Goal: Task Accomplishment & Management: Use online tool/utility

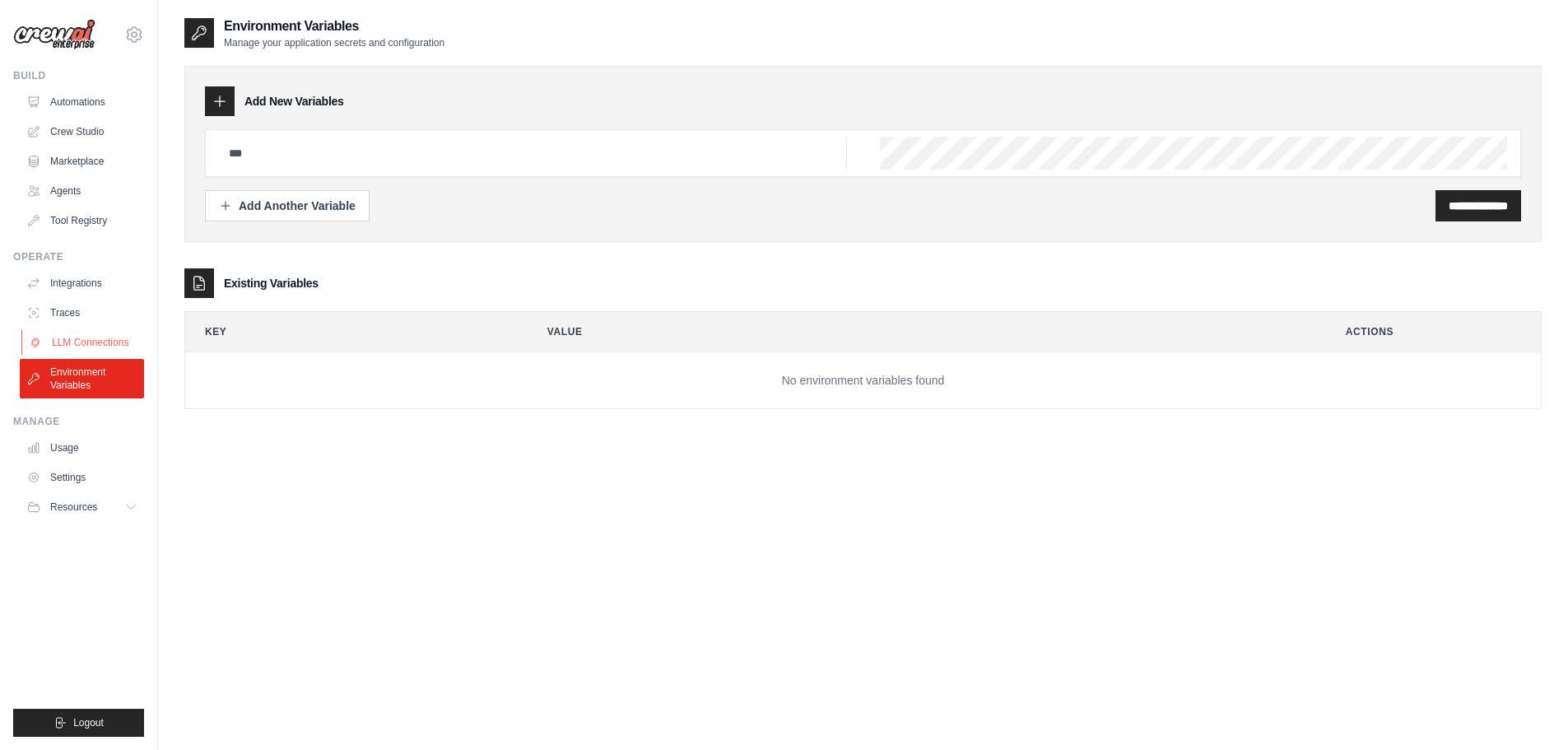
click at [97, 344] on link "LLM Connections" at bounding box center [83, 342] width 124 height 26
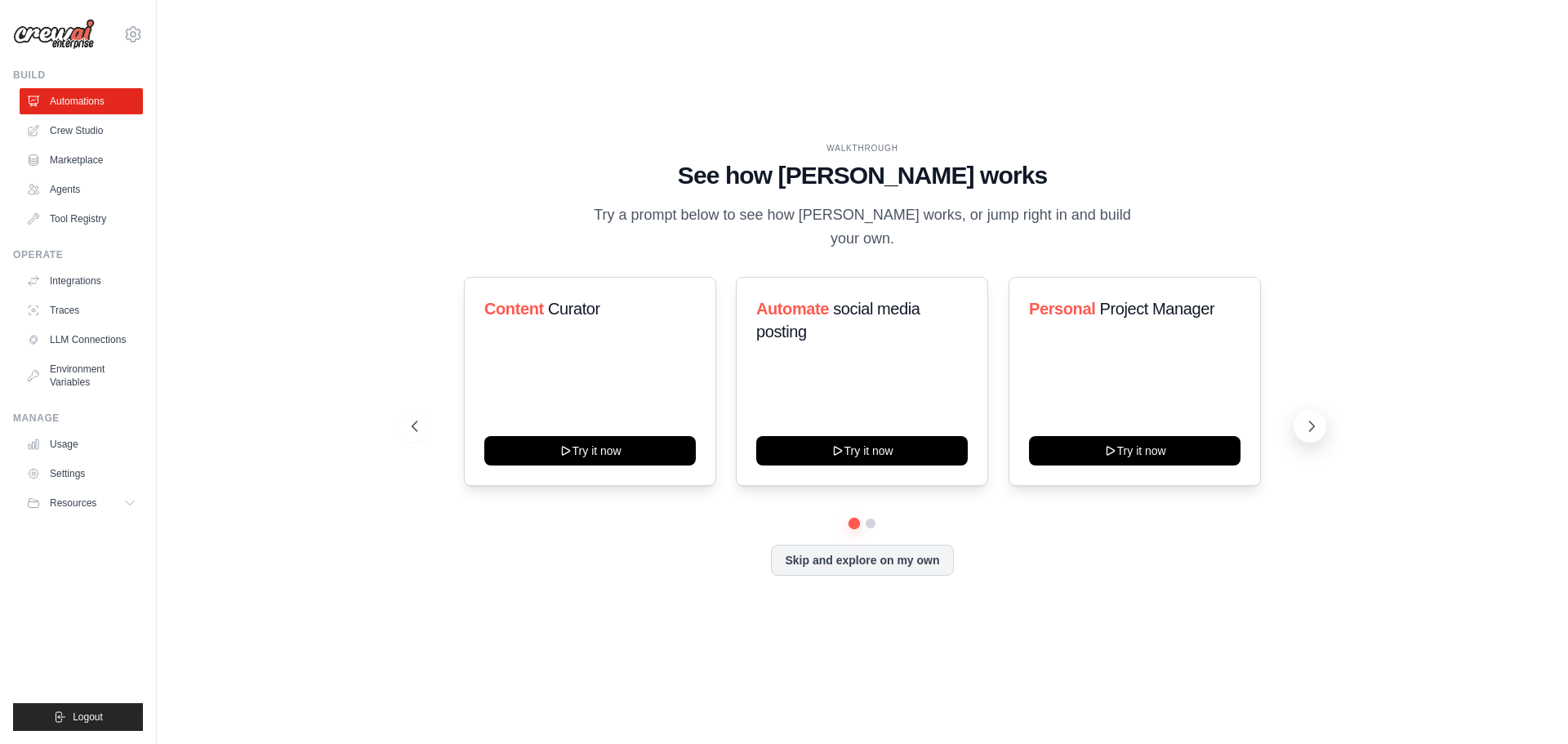
click at [1318, 418] on icon at bounding box center [1312, 427] width 17 height 17
click at [81, 134] on link "Crew Studio" at bounding box center [82, 131] width 123 height 26
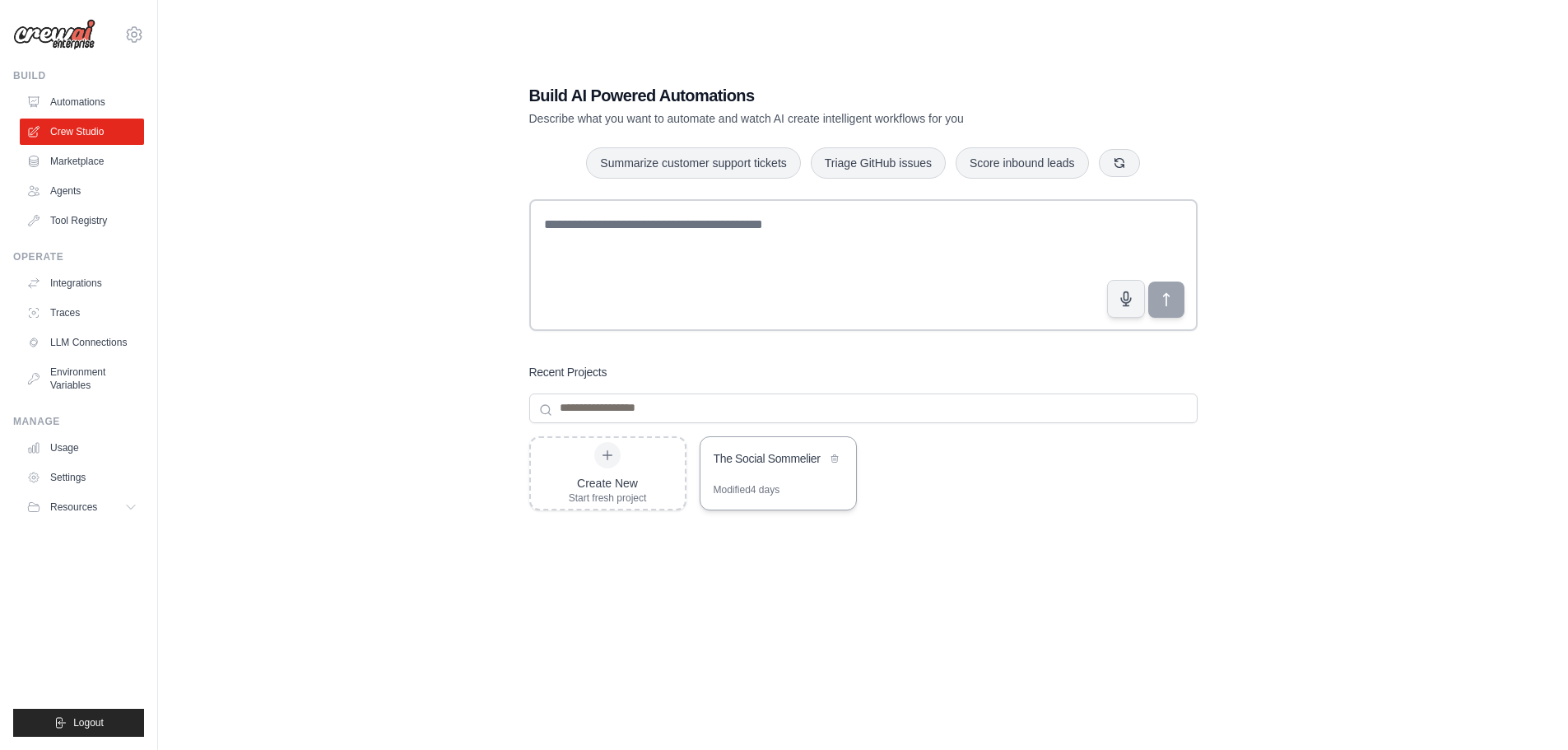
click at [784, 474] on div "The Social Sommelier" at bounding box center [779, 460] width 155 height 46
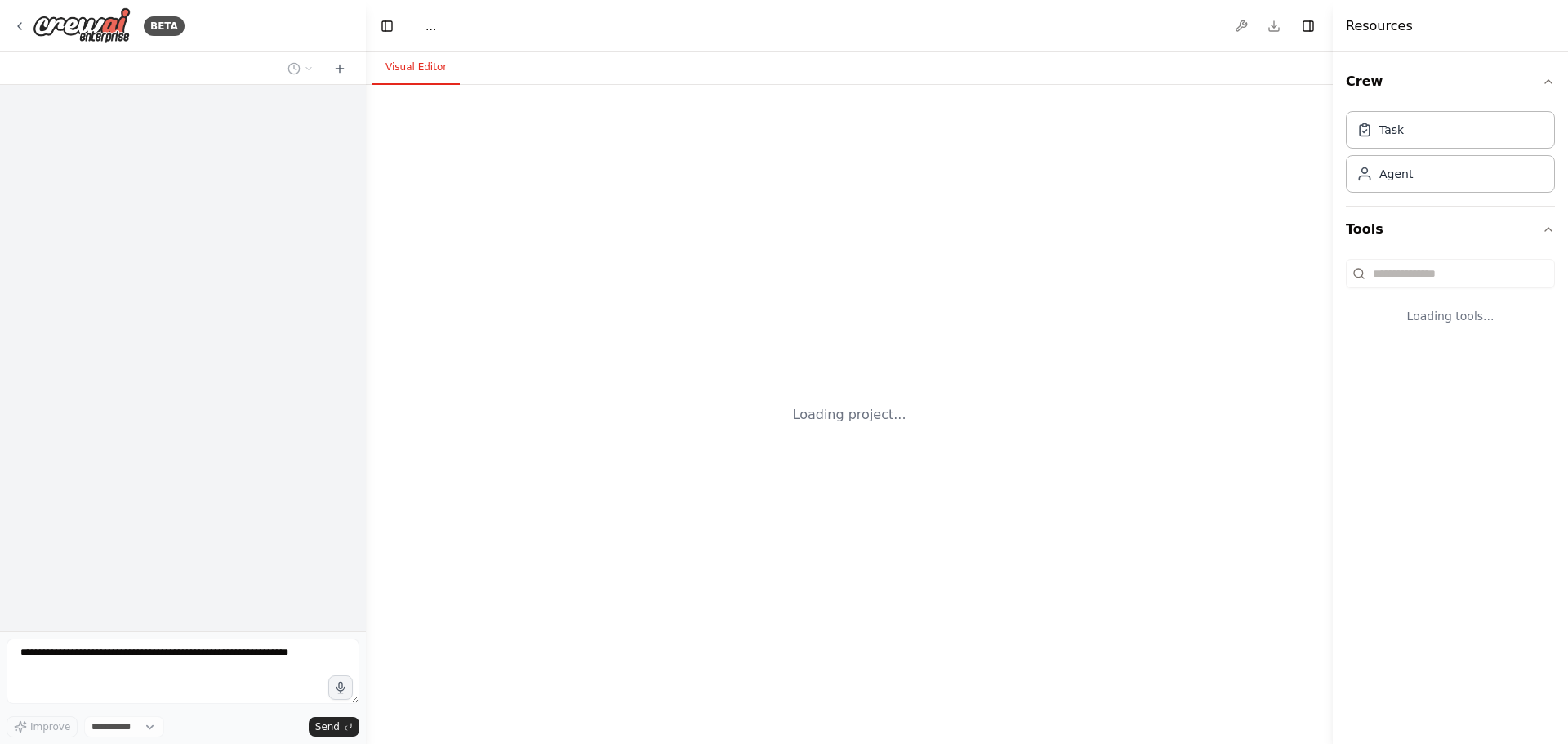
select select "****"
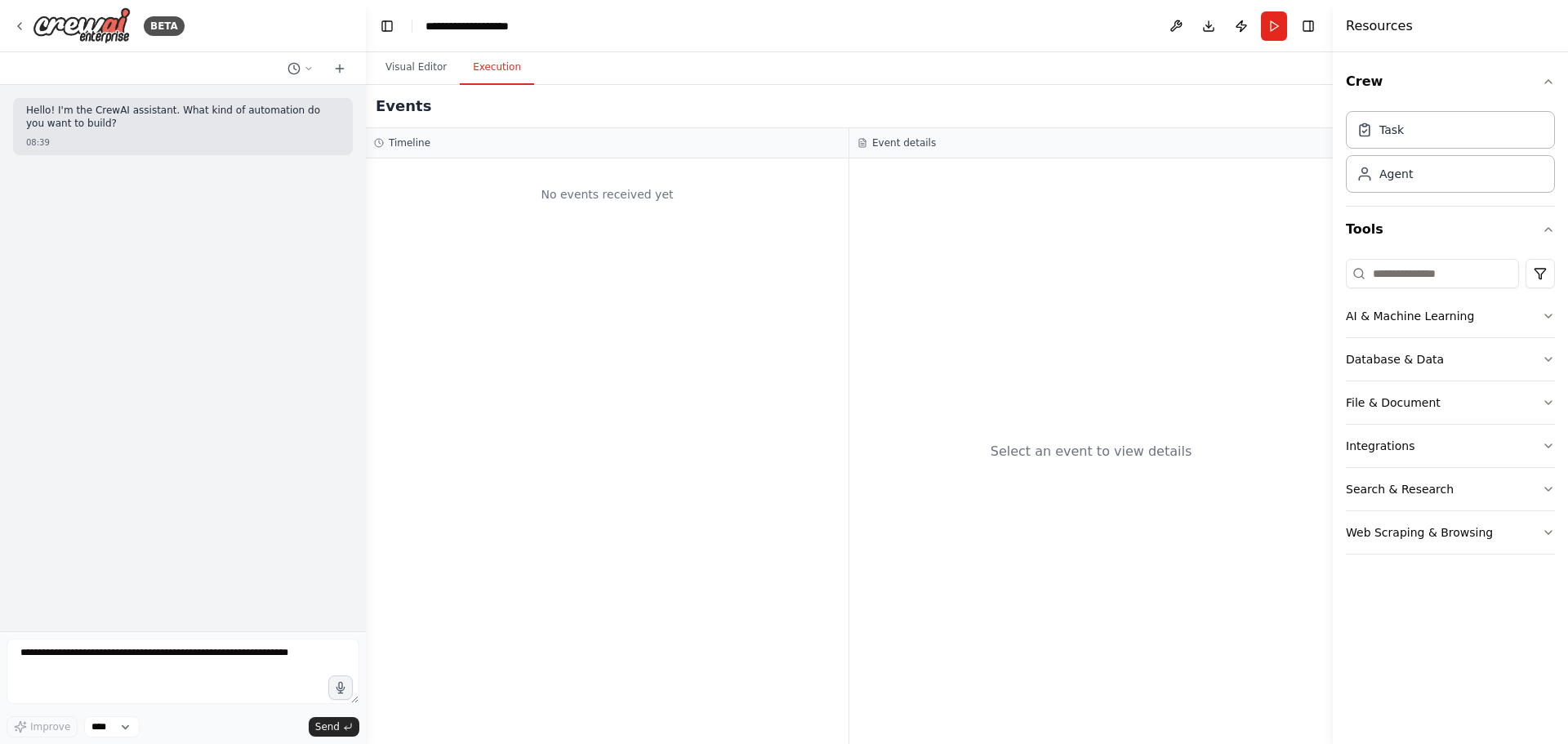
click at [501, 79] on button "Execution" at bounding box center [496, 68] width 74 height 34
click at [422, 67] on button "Visual Editor" at bounding box center [416, 68] width 87 height 34
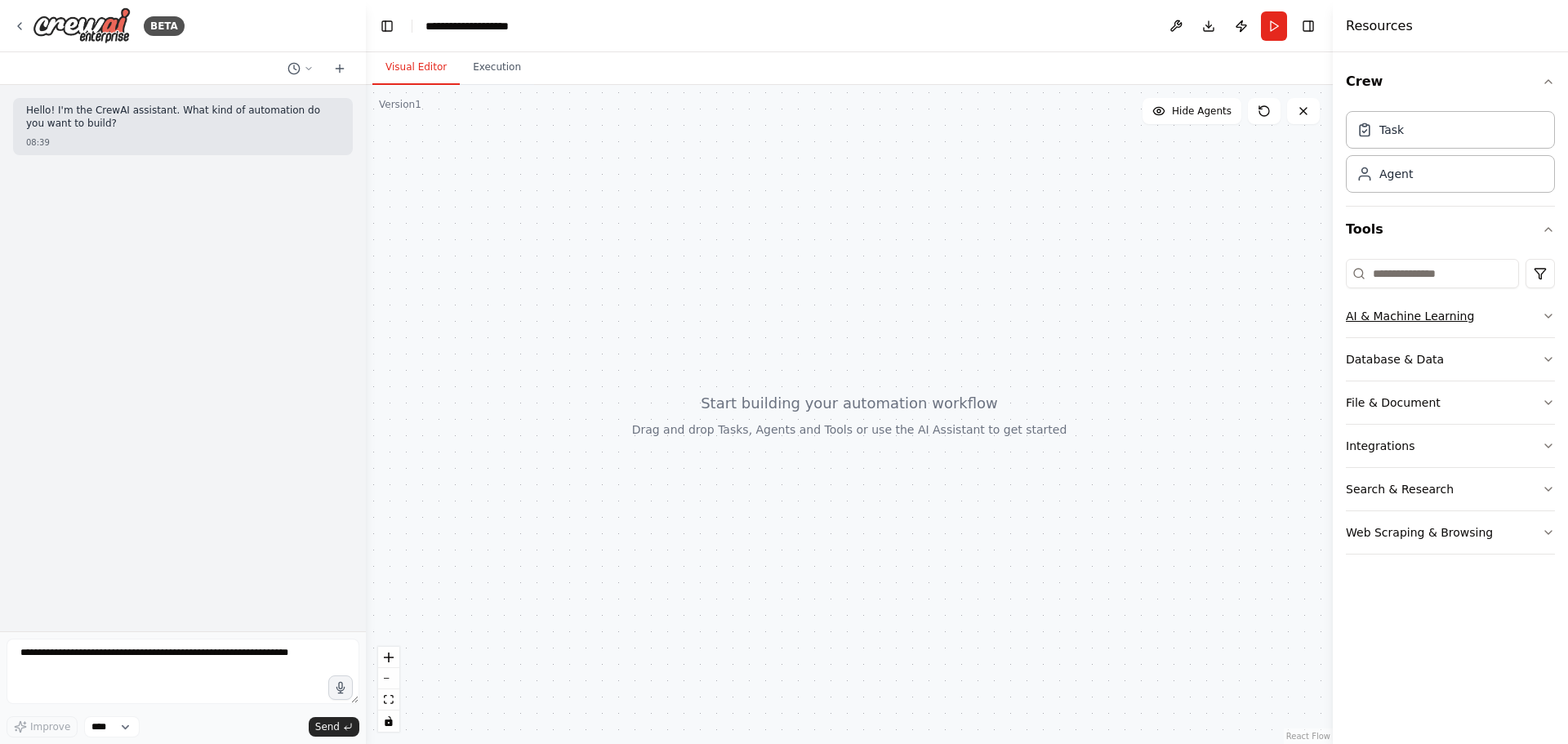
click at [1546, 312] on icon "button" at bounding box center [1549, 316] width 13 height 13
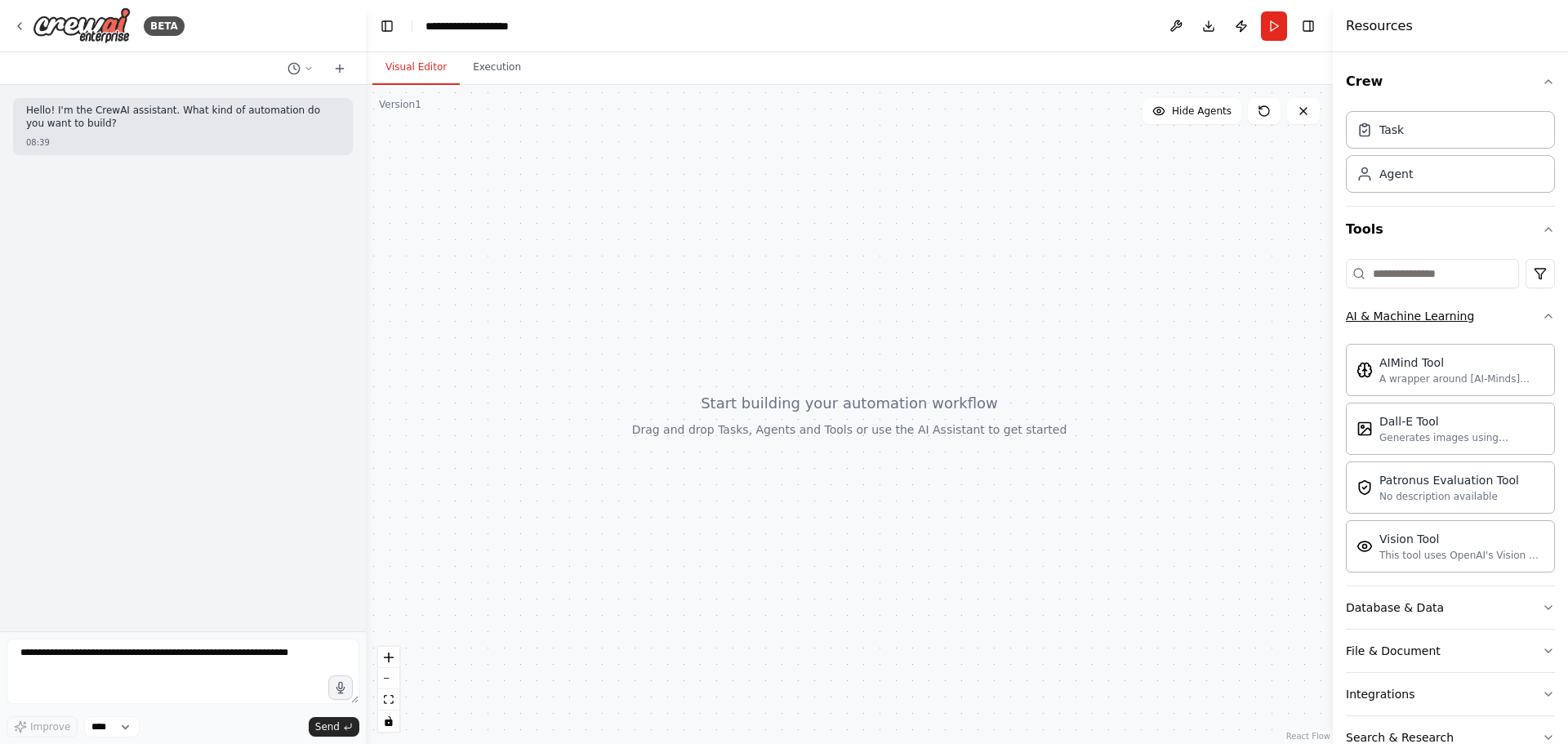
click at [1546, 312] on div "Crew Task Agent Tools AI & Machine Learning AIMind Tool A wrapper around [AI-Mi…" at bounding box center [1450, 398] width 235 height 692
click at [1542, 318] on icon "button" at bounding box center [1549, 316] width 13 height 13
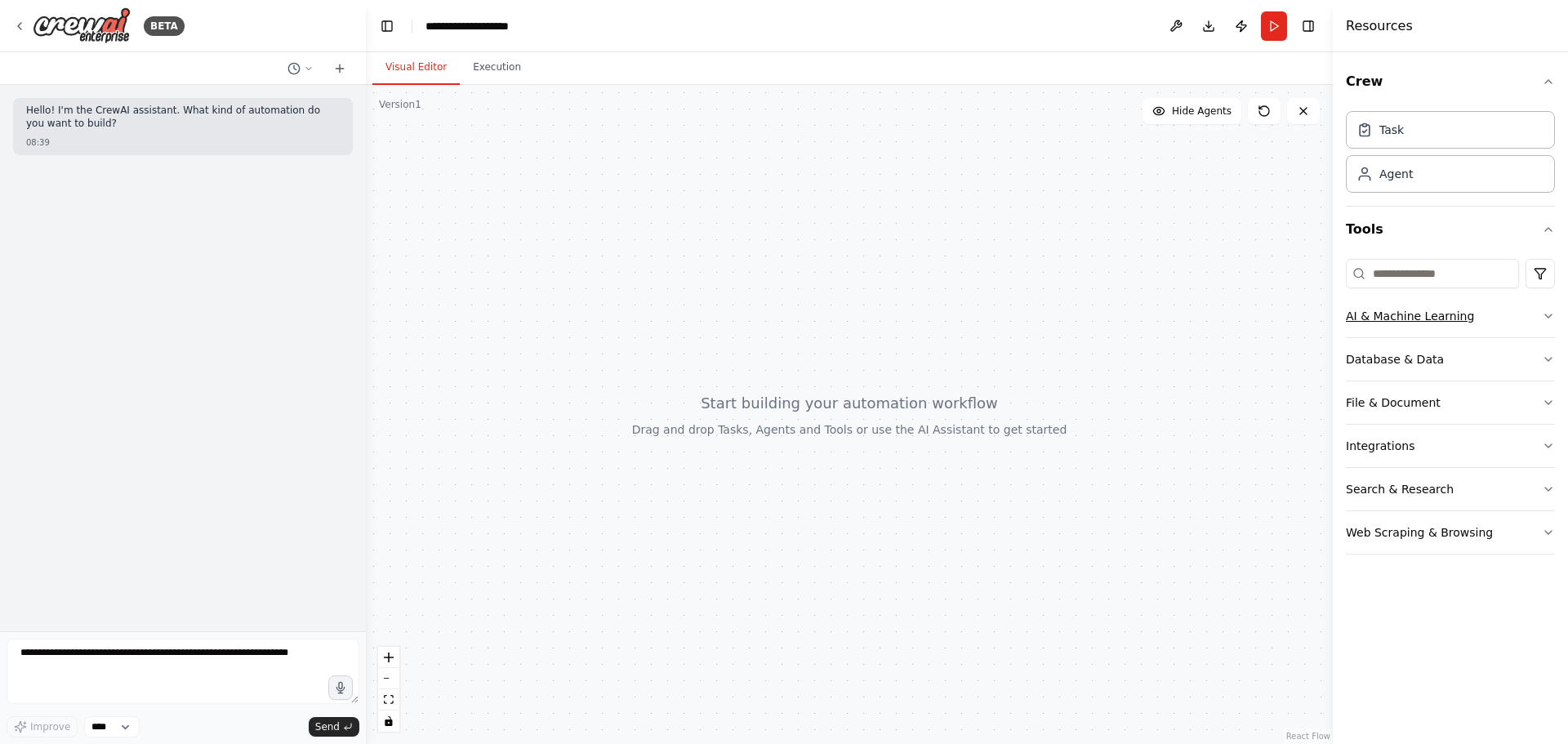
click at [1536, 328] on button "AI & Machine Learning" at bounding box center [1450, 316] width 209 height 43
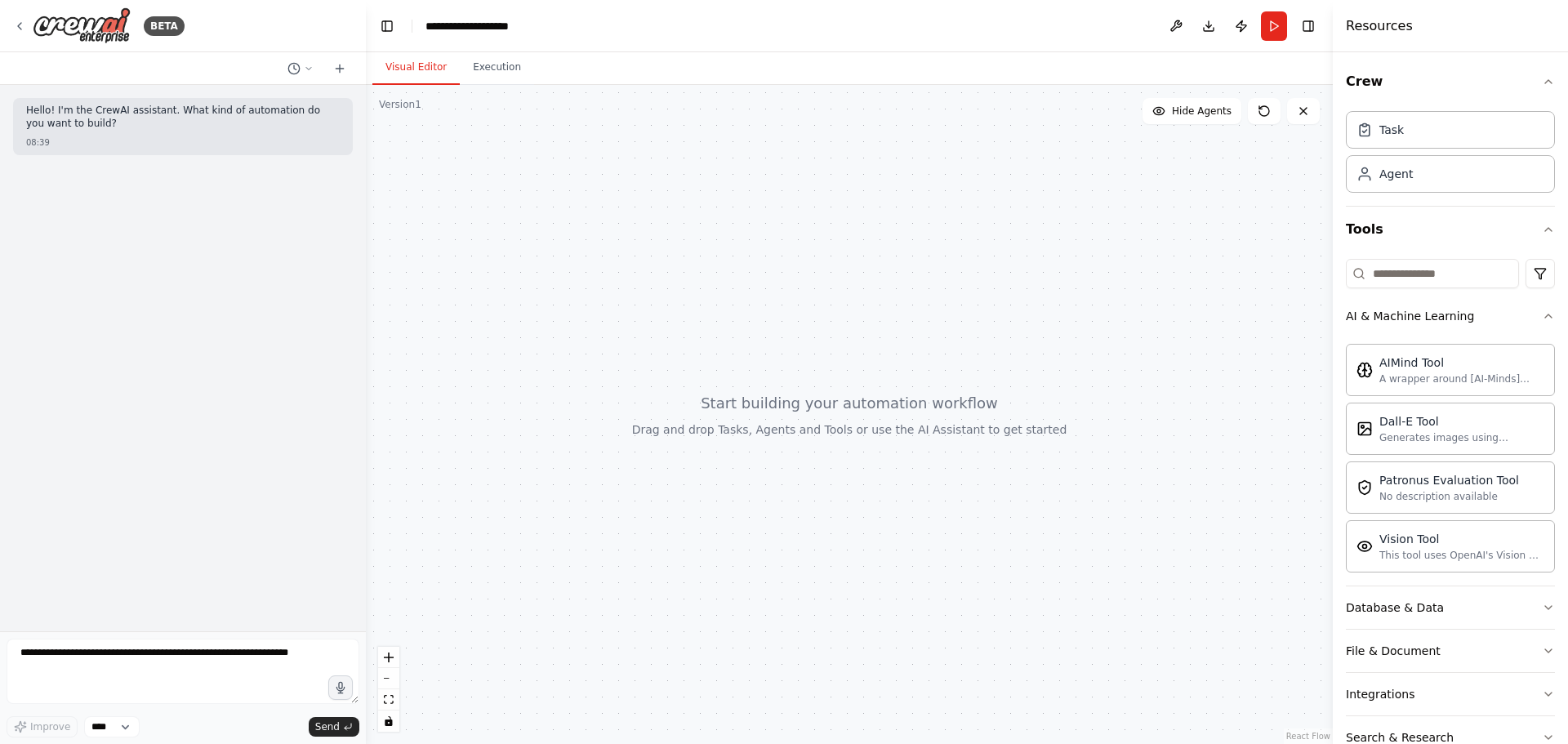
click at [1549, 318] on div "Crew Task Agent Tools AI & Machine Learning AIMind Tool A wrapper around [AI-Mi…" at bounding box center [1450, 398] width 235 height 692
click at [1543, 313] on div "Crew Task Agent Tools AI & Machine Learning AIMind Tool A wrapper around [AI-Mi…" at bounding box center [1450, 398] width 235 height 692
click at [1542, 313] on icon "button" at bounding box center [1549, 316] width 13 height 13
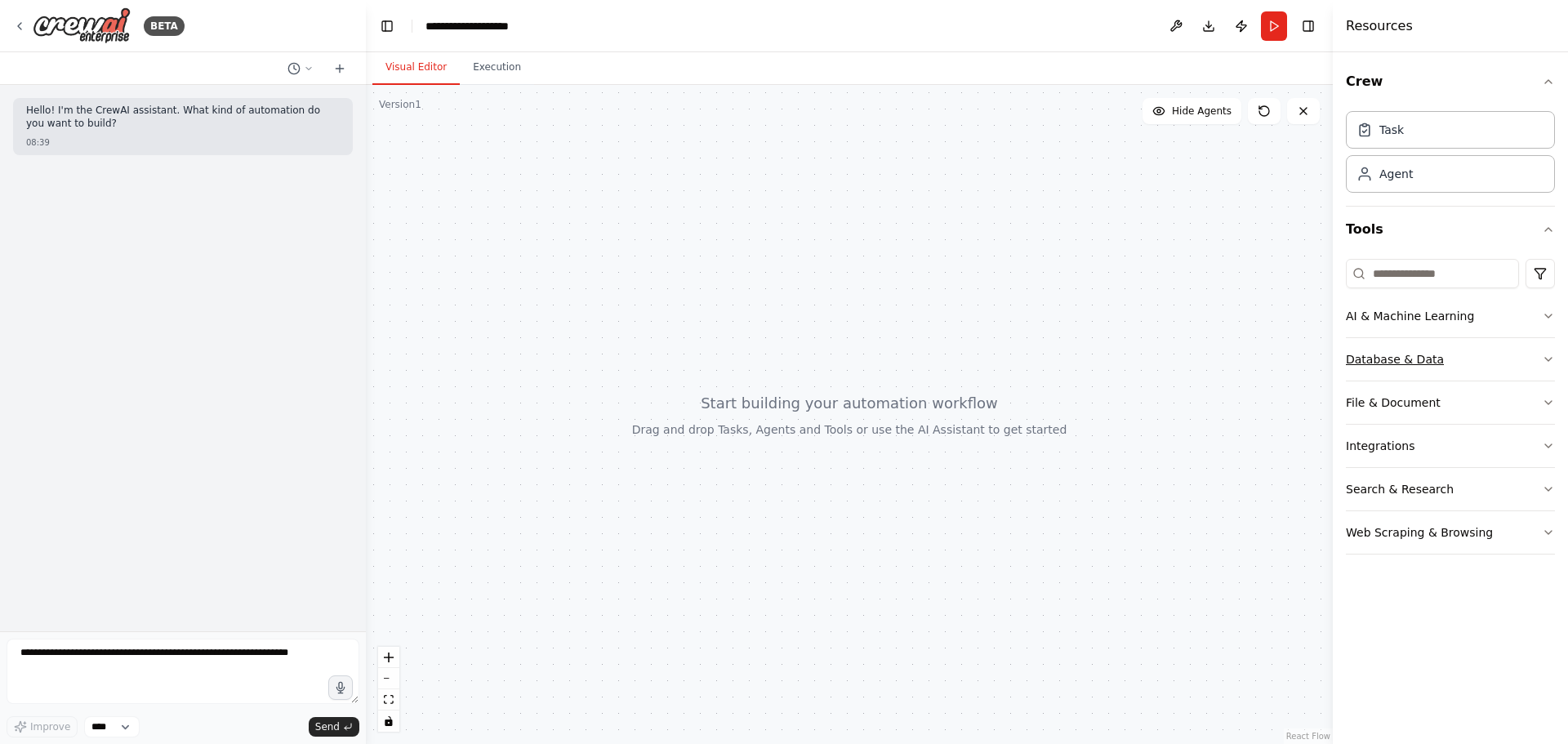
click at [1545, 344] on button "Database & Data" at bounding box center [1450, 359] width 209 height 43
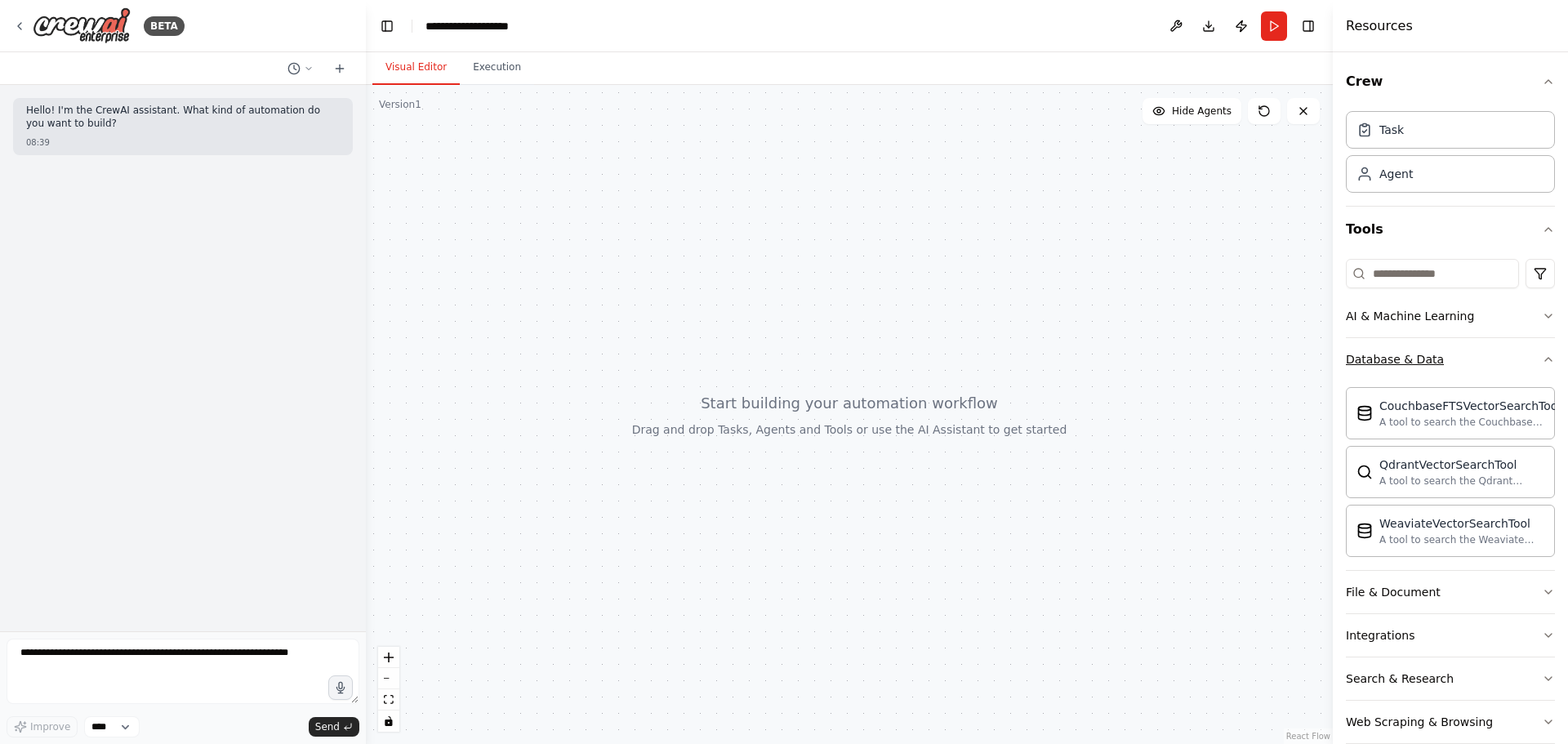
click at [1542, 356] on icon "button" at bounding box center [1549, 360] width 13 height 13
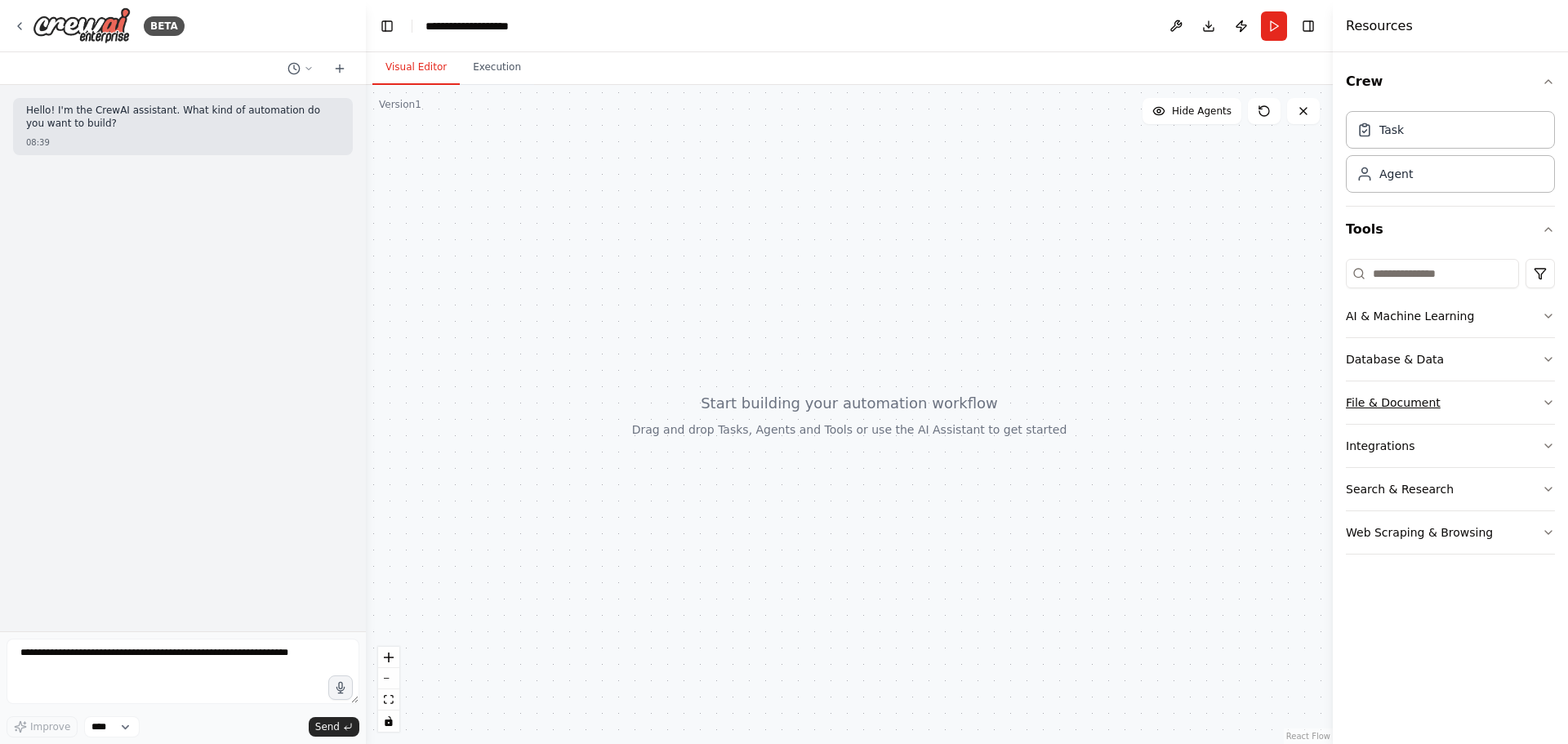
click at [1537, 398] on button "File & Document" at bounding box center [1450, 403] width 209 height 43
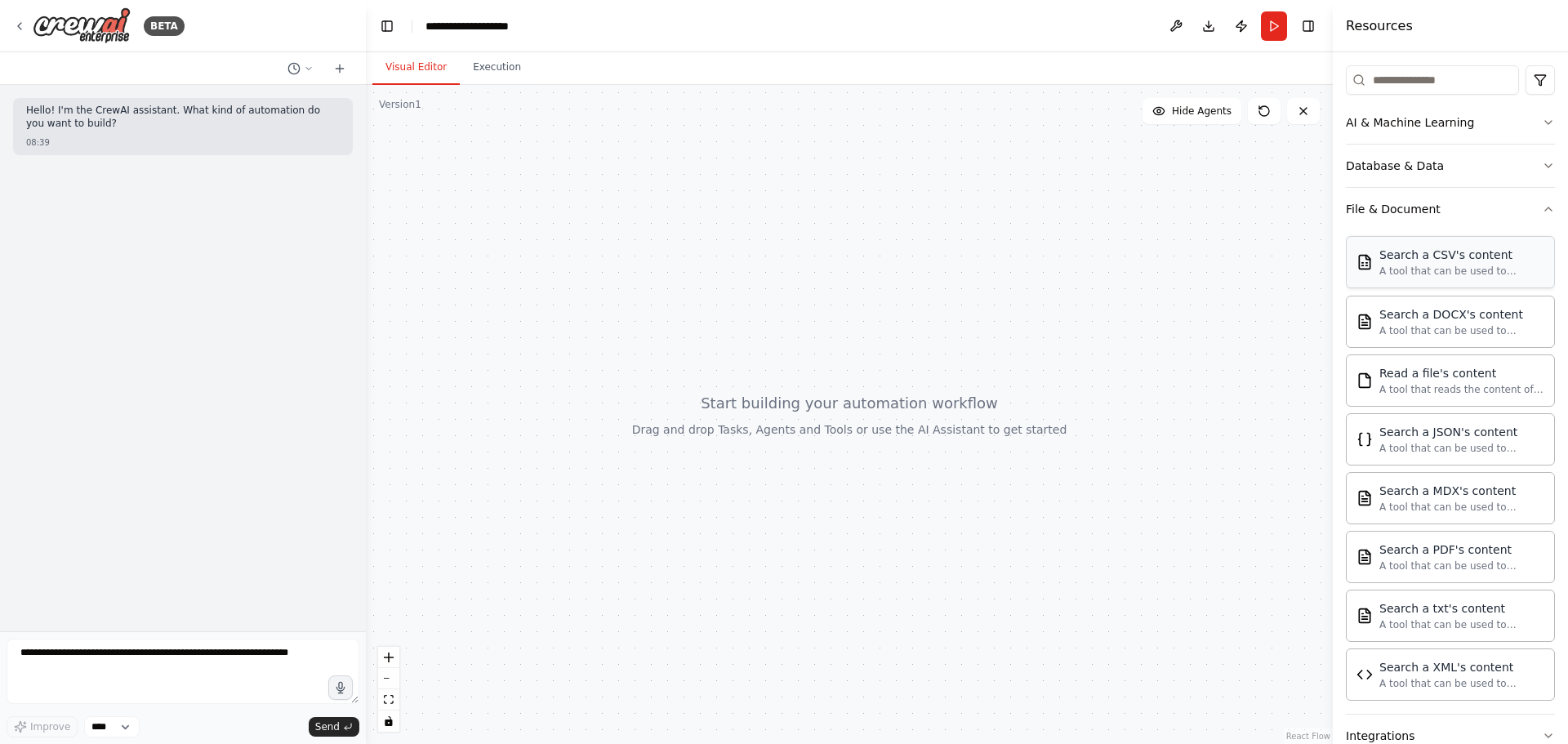
scroll to position [156, 0]
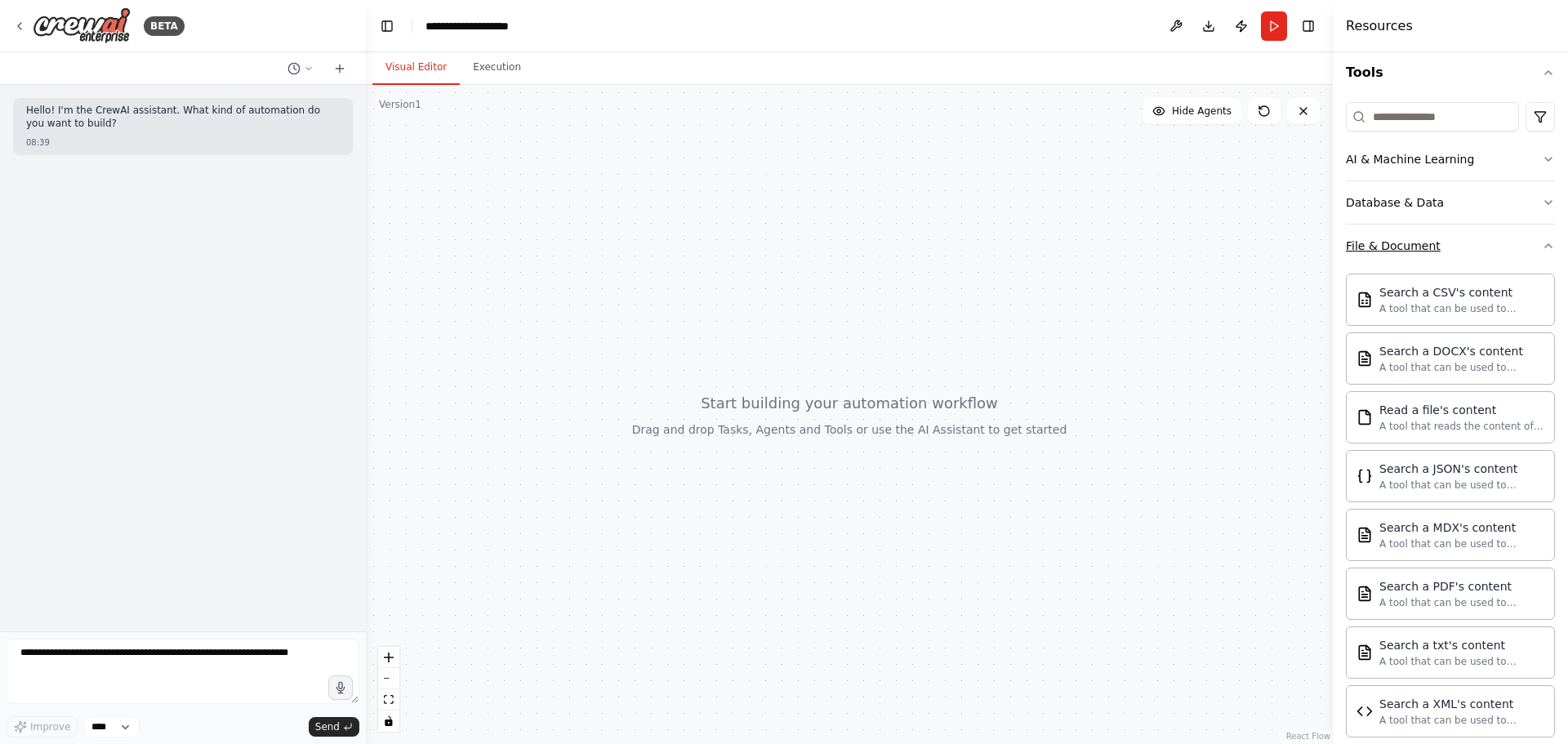
click at [1542, 249] on icon "button" at bounding box center [1549, 246] width 13 height 13
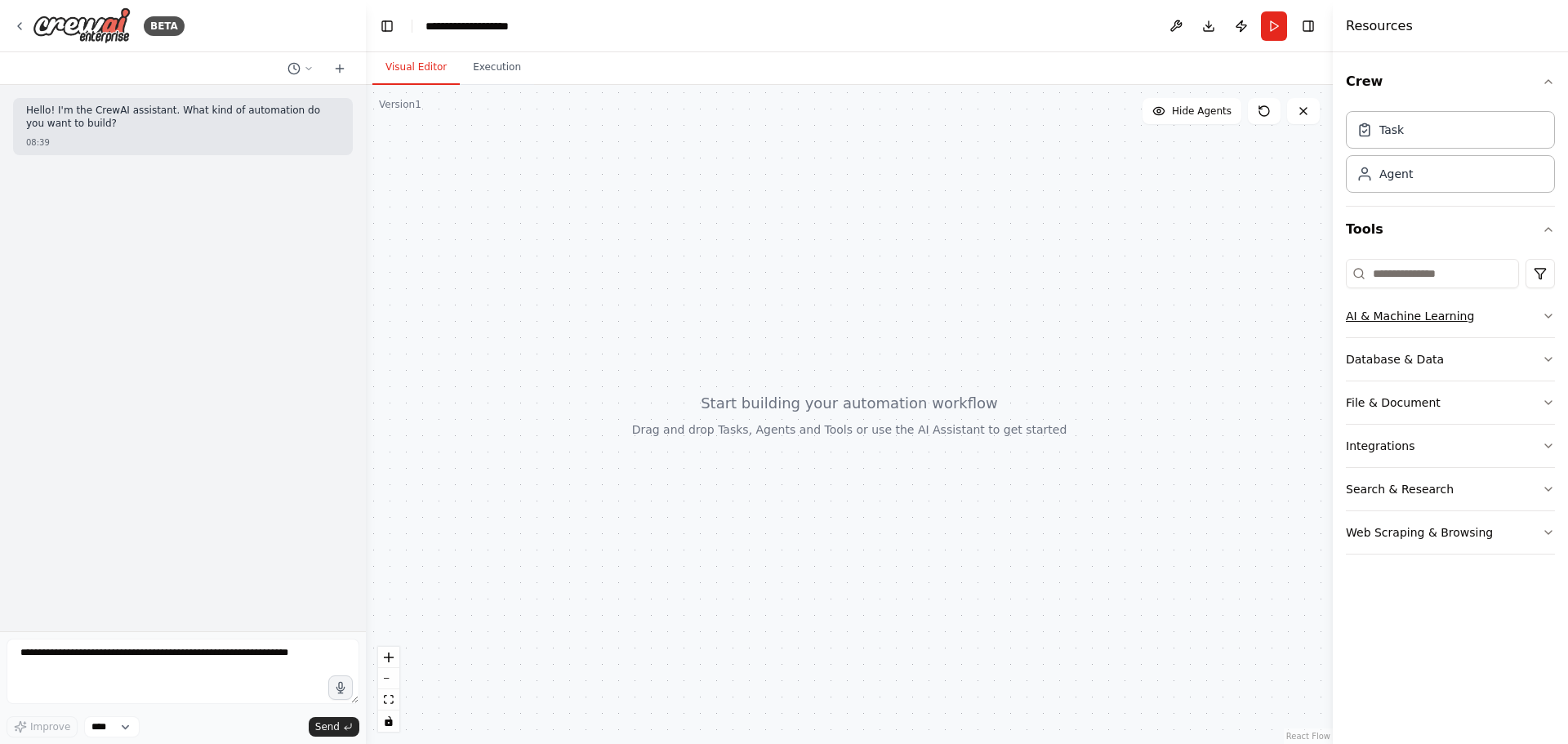
click at [1549, 317] on icon "button" at bounding box center [1549, 316] width 13 height 13
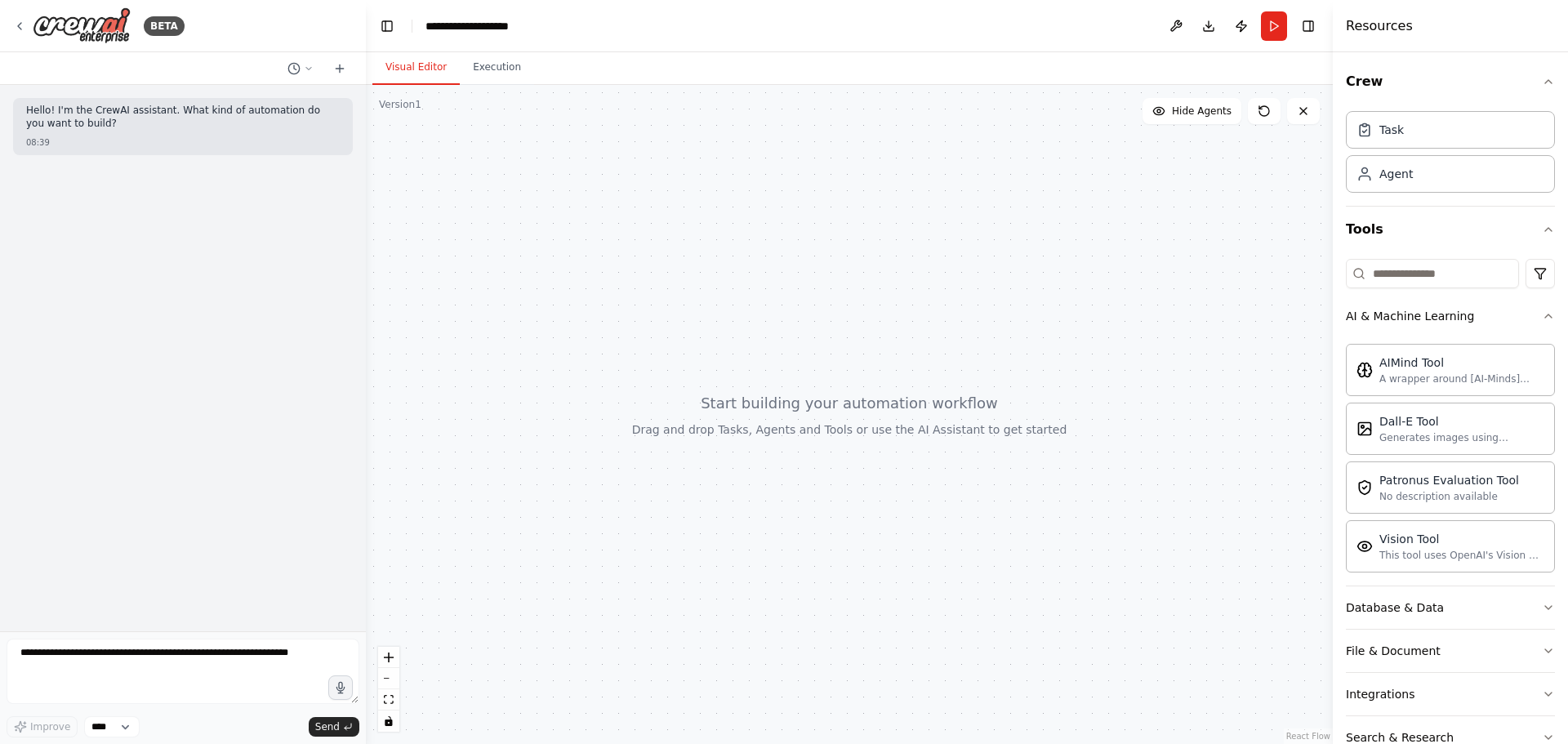
click at [1548, 323] on div "Crew Task Agent Tools AI & Machine Learning AIMind Tool A wrapper around [AI-Mi…" at bounding box center [1450, 398] width 235 height 692
click at [1540, 325] on button "AI & Machine Learning" at bounding box center [1450, 316] width 209 height 43
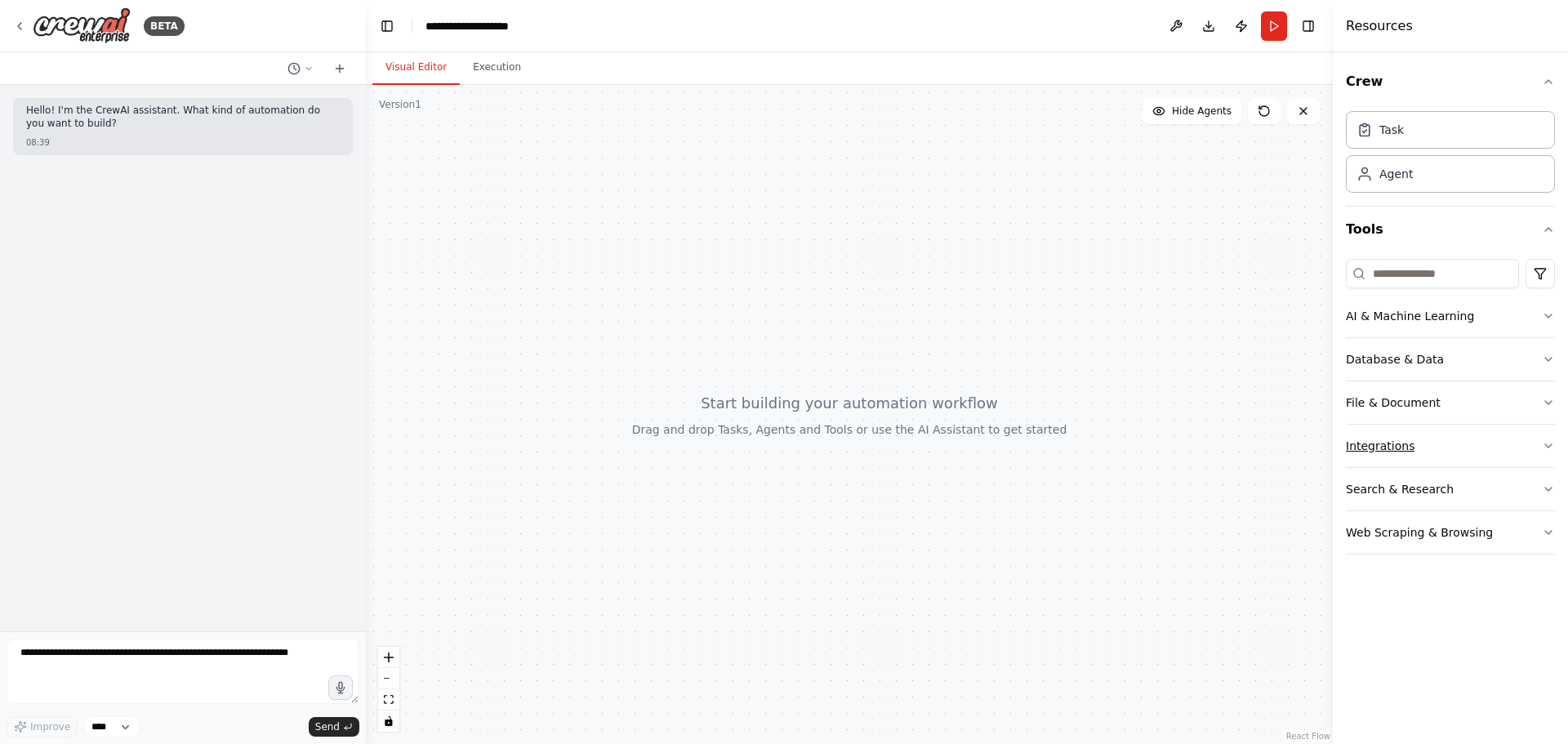
click at [1535, 444] on button "Integrations" at bounding box center [1450, 446] width 209 height 43
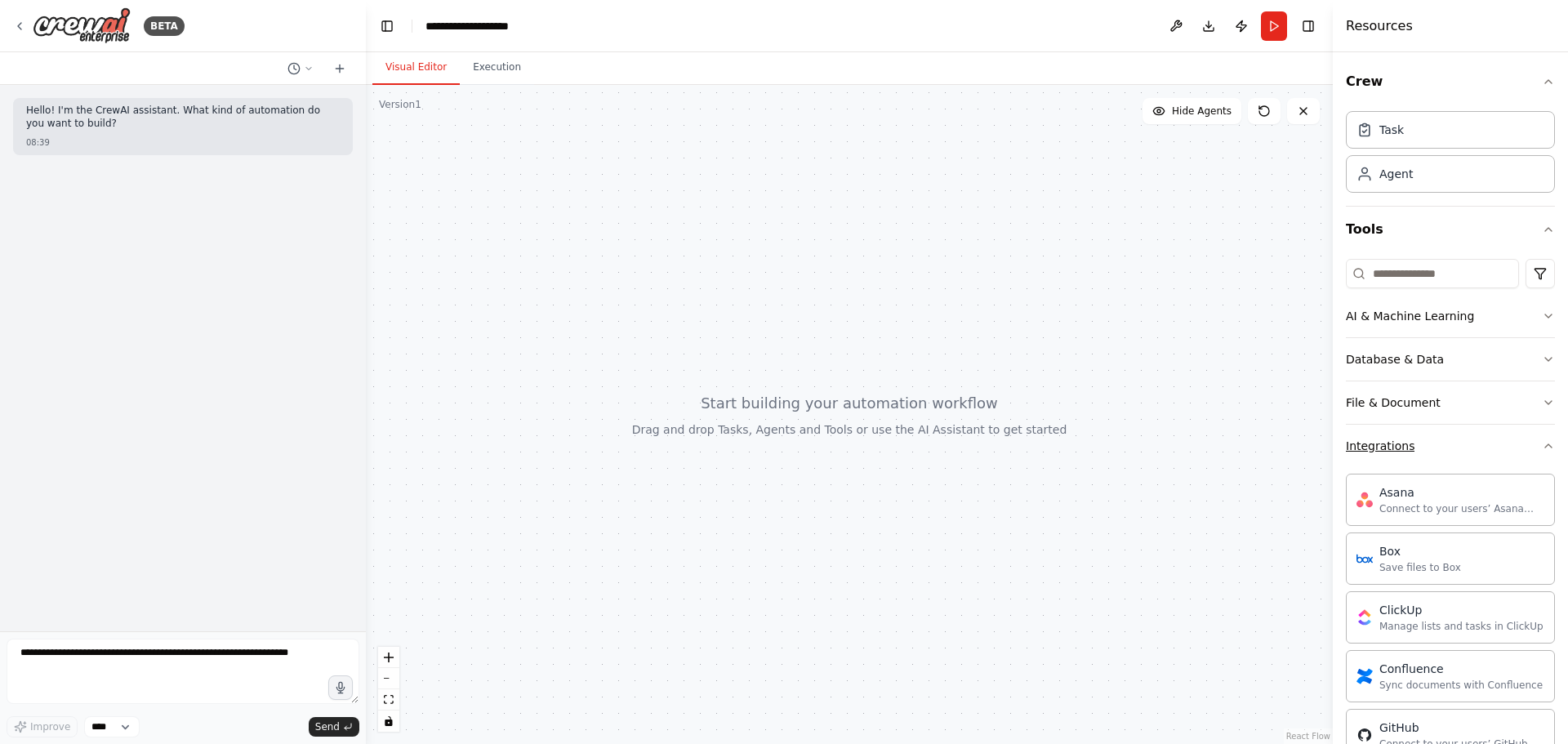
click at [1542, 444] on icon "button" at bounding box center [1549, 446] width 13 height 13
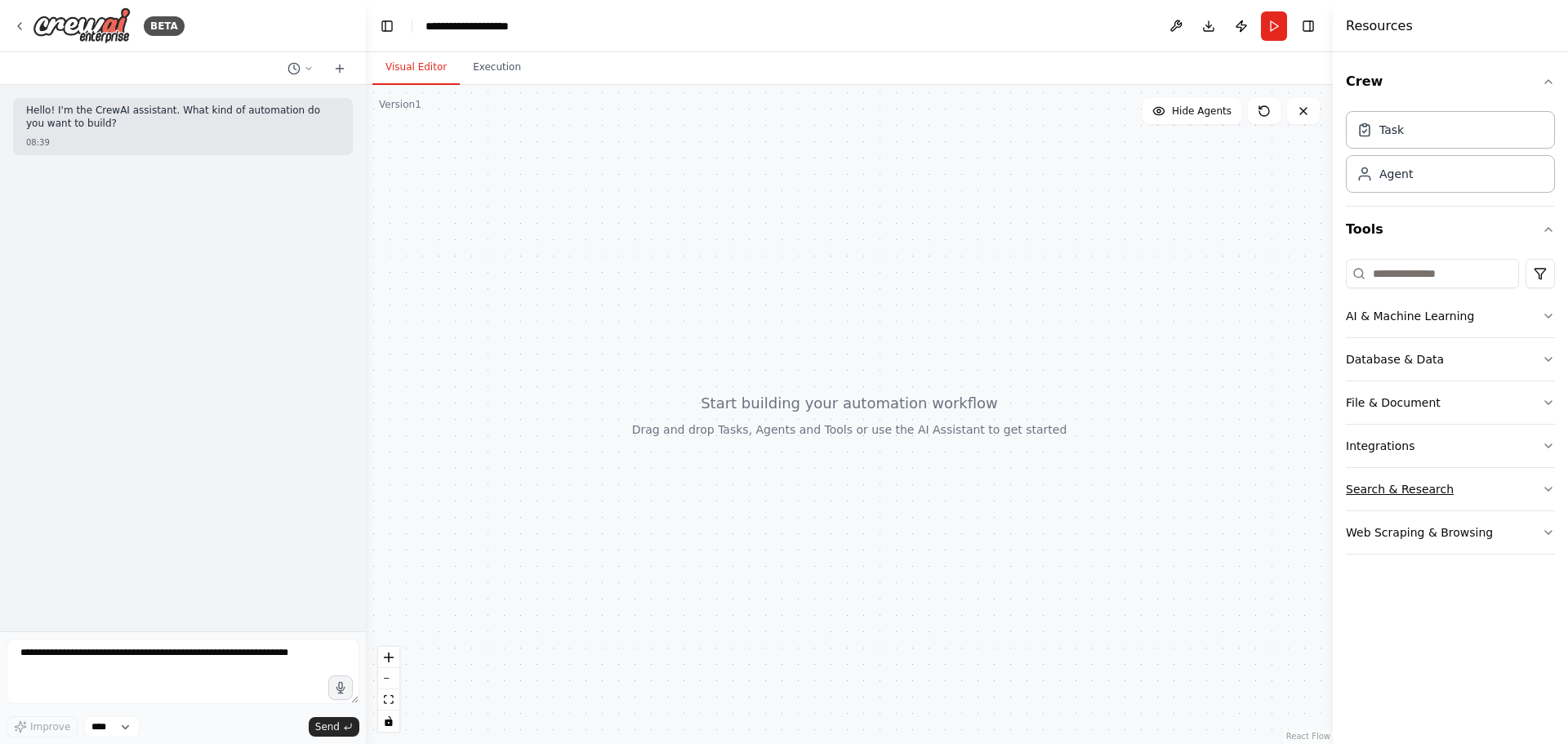
click at [1540, 485] on button "Search & Research" at bounding box center [1450, 489] width 209 height 43
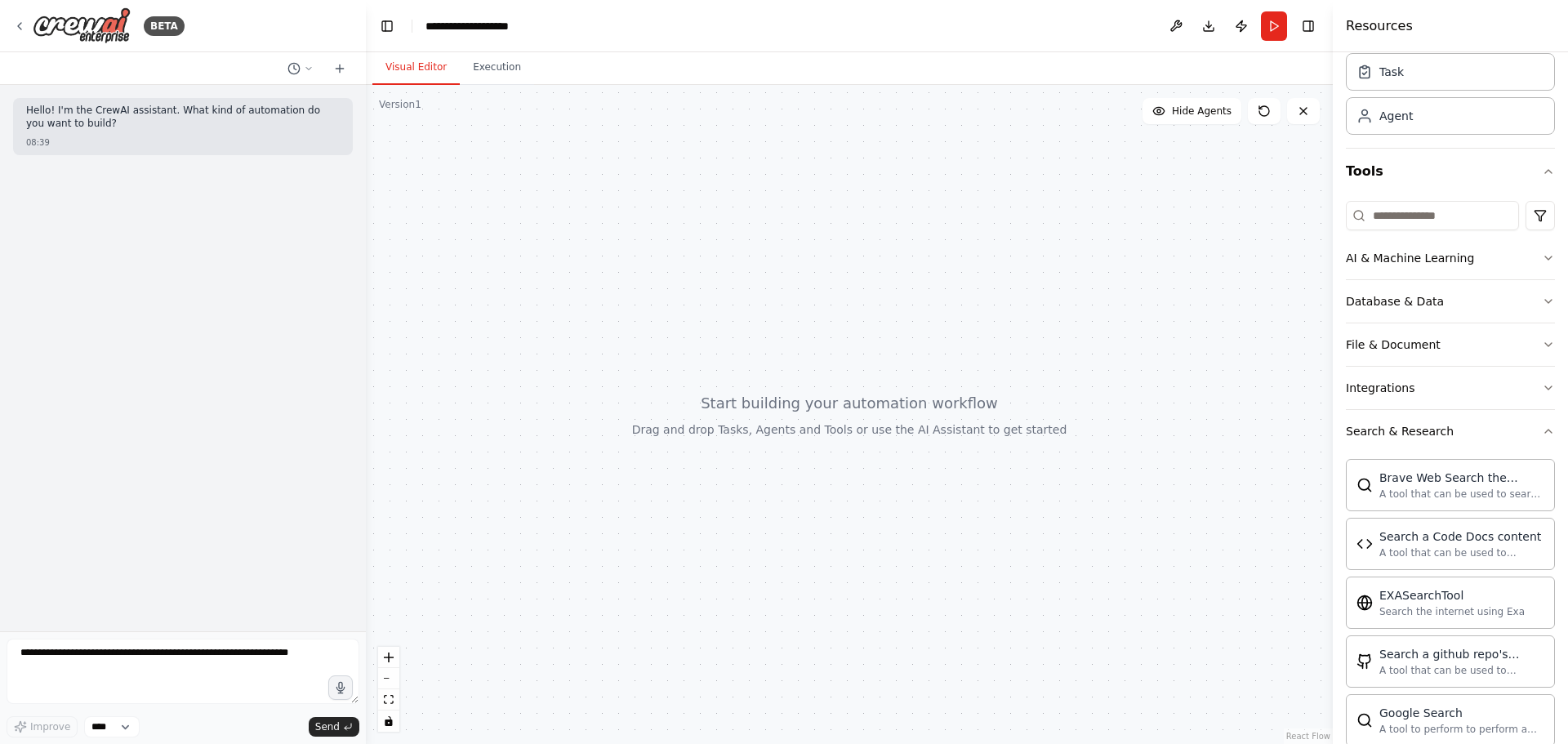
scroll to position [163, 0]
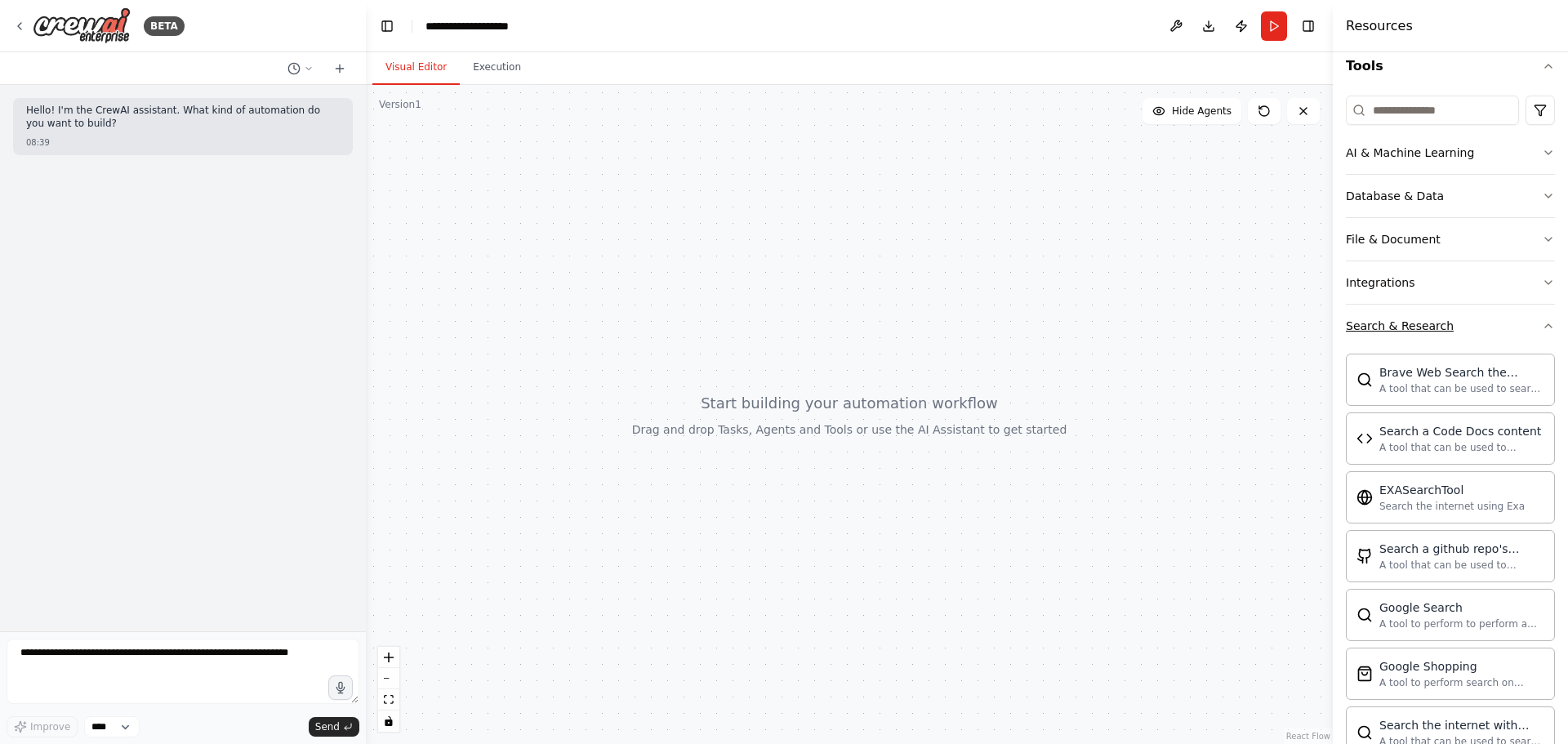
click at [1533, 332] on button "Search & Research" at bounding box center [1450, 326] width 209 height 43
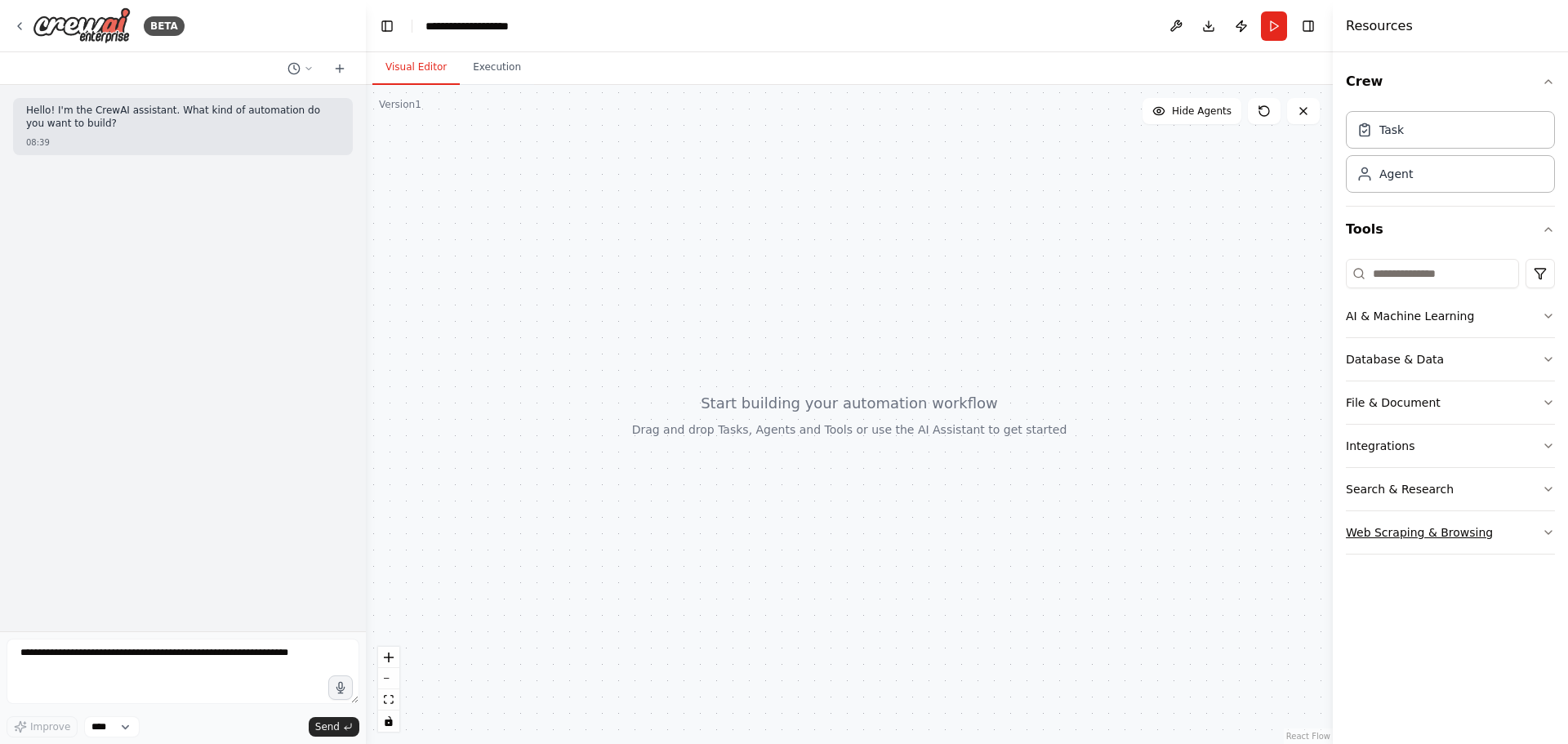
click at [1545, 526] on icon "button" at bounding box center [1549, 533] width 13 height 13
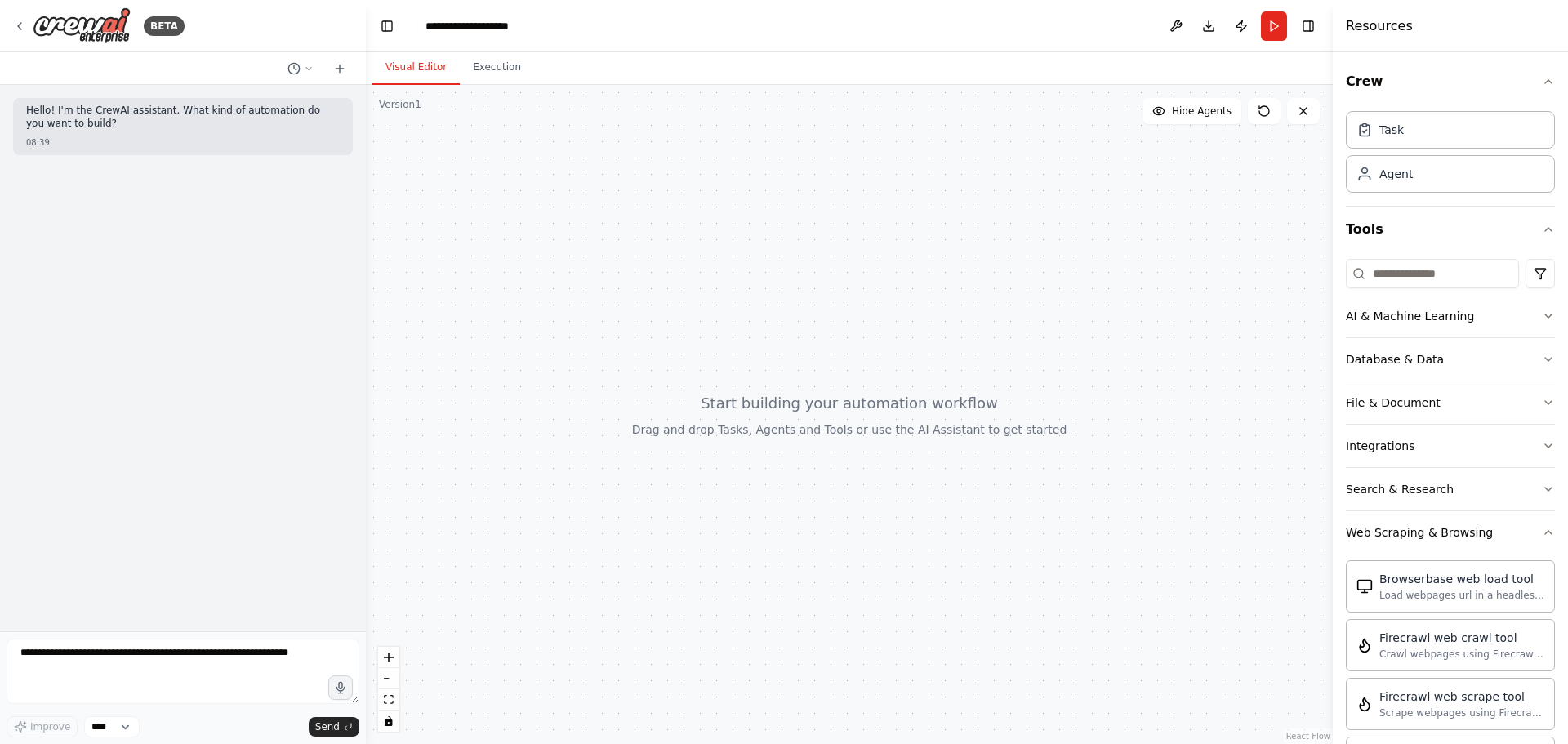
click at [1543, 528] on div "Crew Task Agent Tools AI & Machine Learning Database & Data File & Document Int…" at bounding box center [1450, 398] width 235 height 692
click at [1542, 532] on icon "button" at bounding box center [1549, 533] width 13 height 13
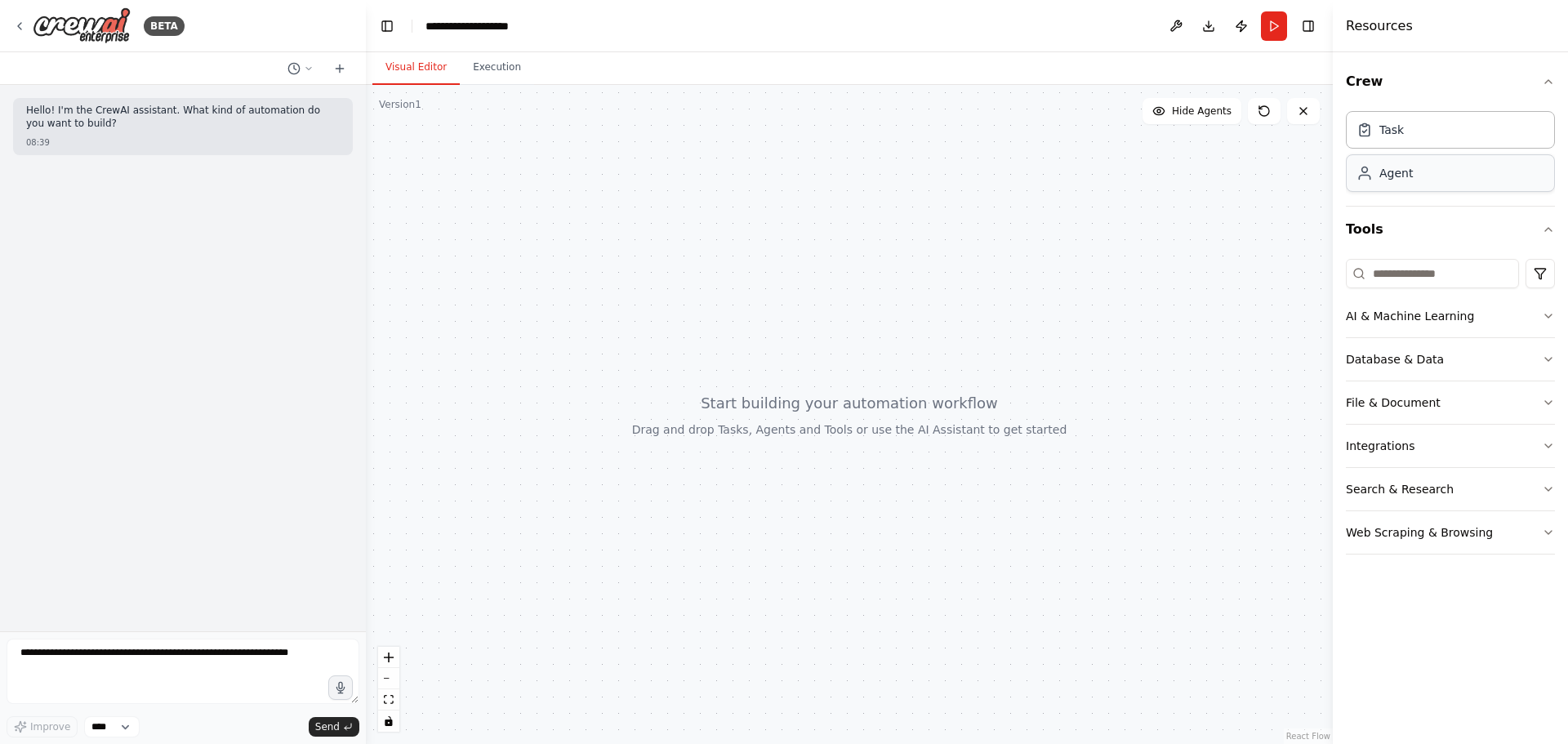
click at [1384, 177] on div "Agent" at bounding box center [1396, 173] width 33 height 17
click at [472, 71] on button "Execution" at bounding box center [496, 68] width 74 height 34
click at [420, 64] on button "Visual Editor" at bounding box center [416, 68] width 87 height 34
click at [1432, 178] on div "Agent" at bounding box center [1450, 172] width 209 height 38
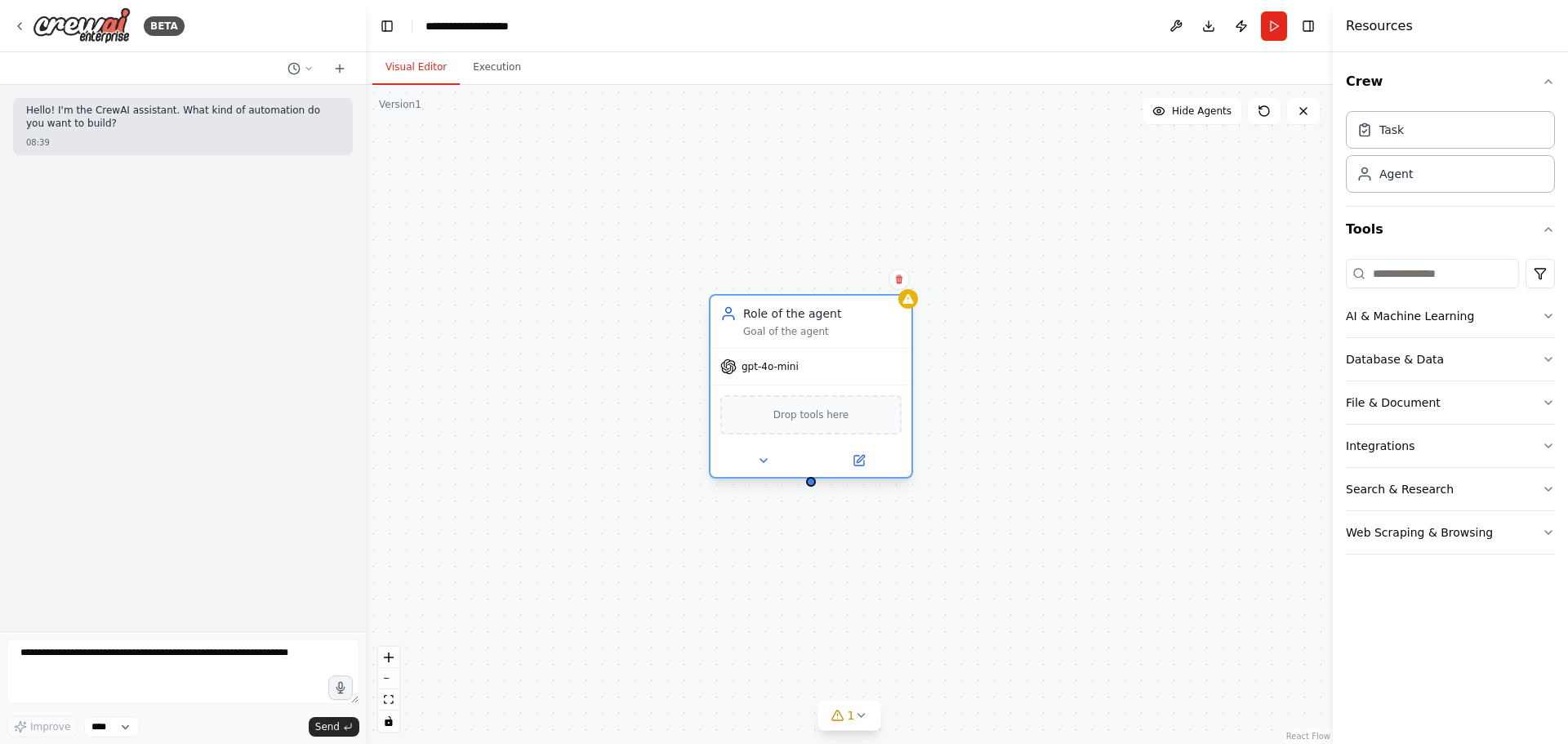
drag, startPoint x: 947, startPoint y: 359, endPoint x: 855, endPoint y: 314, distance: 102.4
click at [855, 314] on div "Role of the agent" at bounding box center [822, 314] width 158 height 17
click at [844, 333] on div "Goal of the agent" at bounding box center [822, 331] width 158 height 13
click at [770, 459] on button at bounding box center [763, 460] width 92 height 19
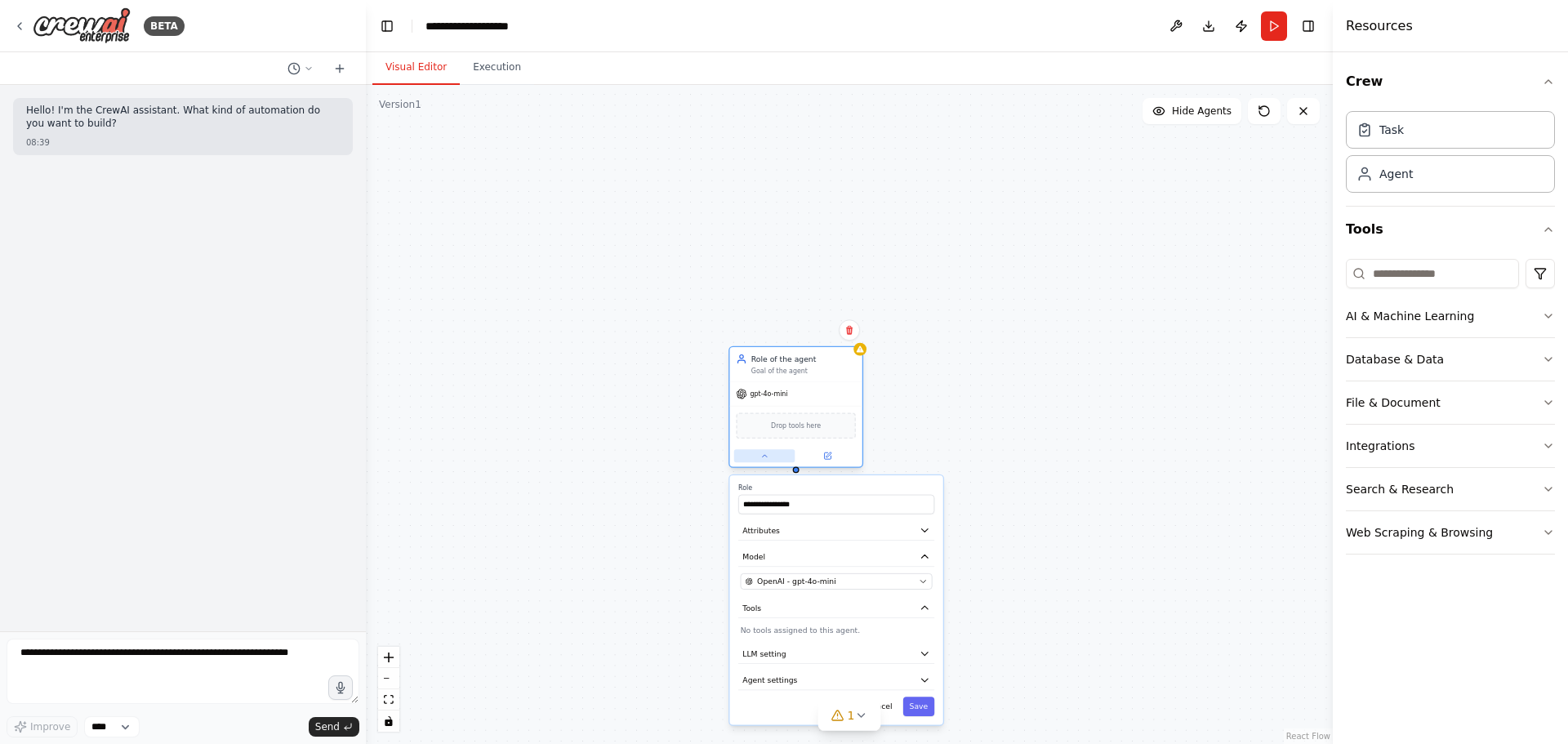
click at [765, 459] on icon at bounding box center [765, 456] width 9 height 9
click at [764, 452] on icon at bounding box center [765, 456] width 9 height 9
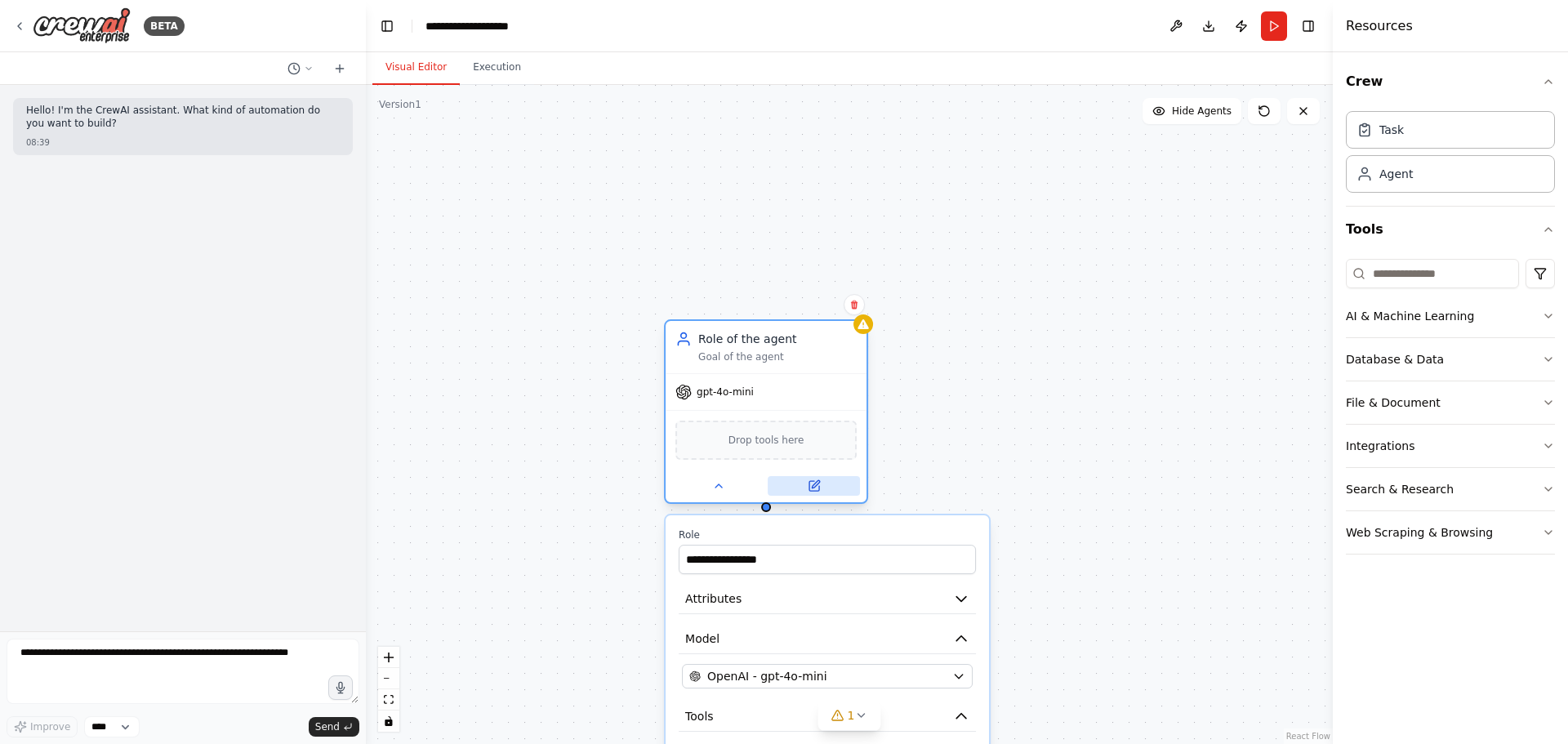
click at [819, 490] on icon at bounding box center [814, 486] width 10 height 10
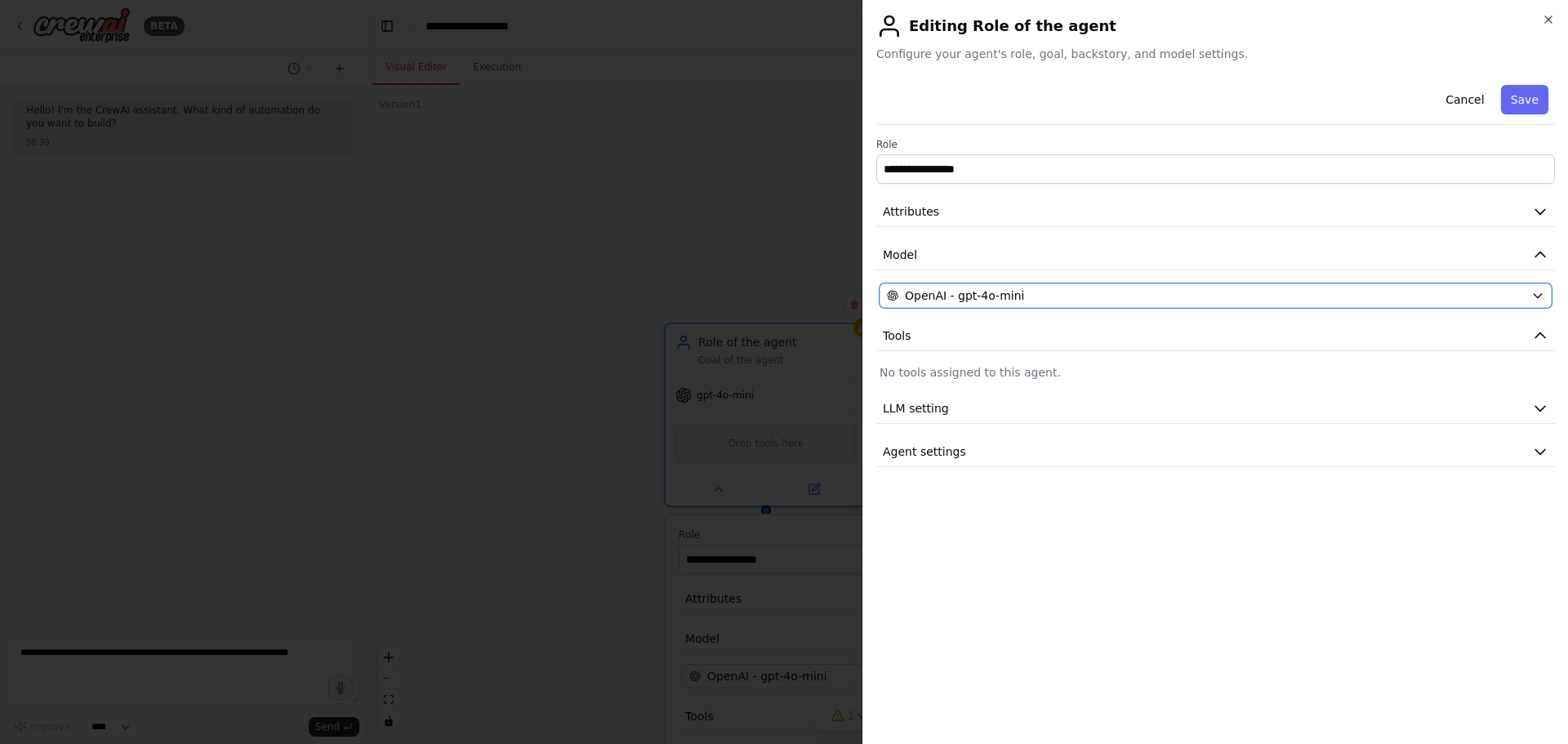
click at [1034, 297] on div "OpenAI - gpt-4o-mini" at bounding box center [1206, 296] width 638 height 17
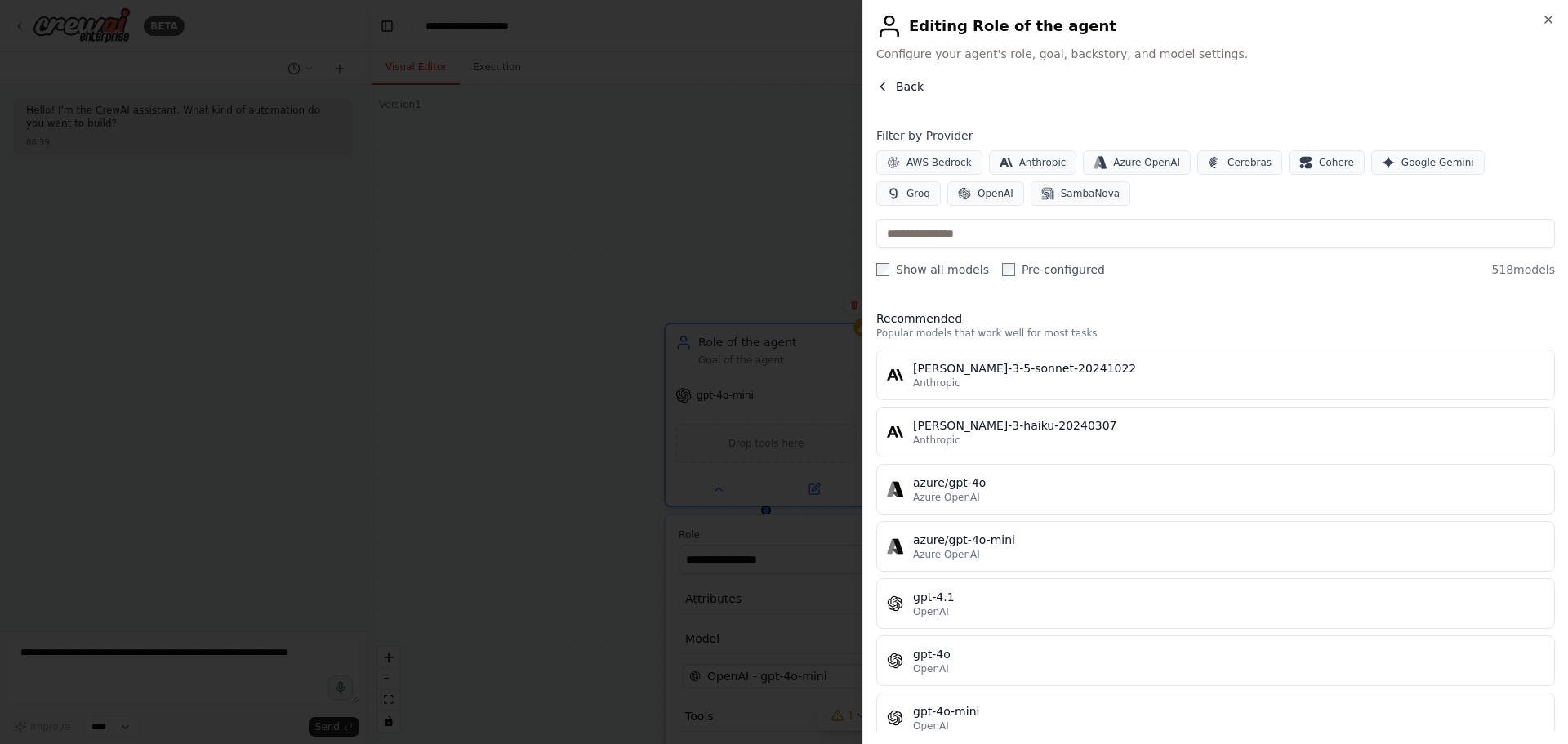
click at [892, 83] on button "Back" at bounding box center [899, 87] width 48 height 17
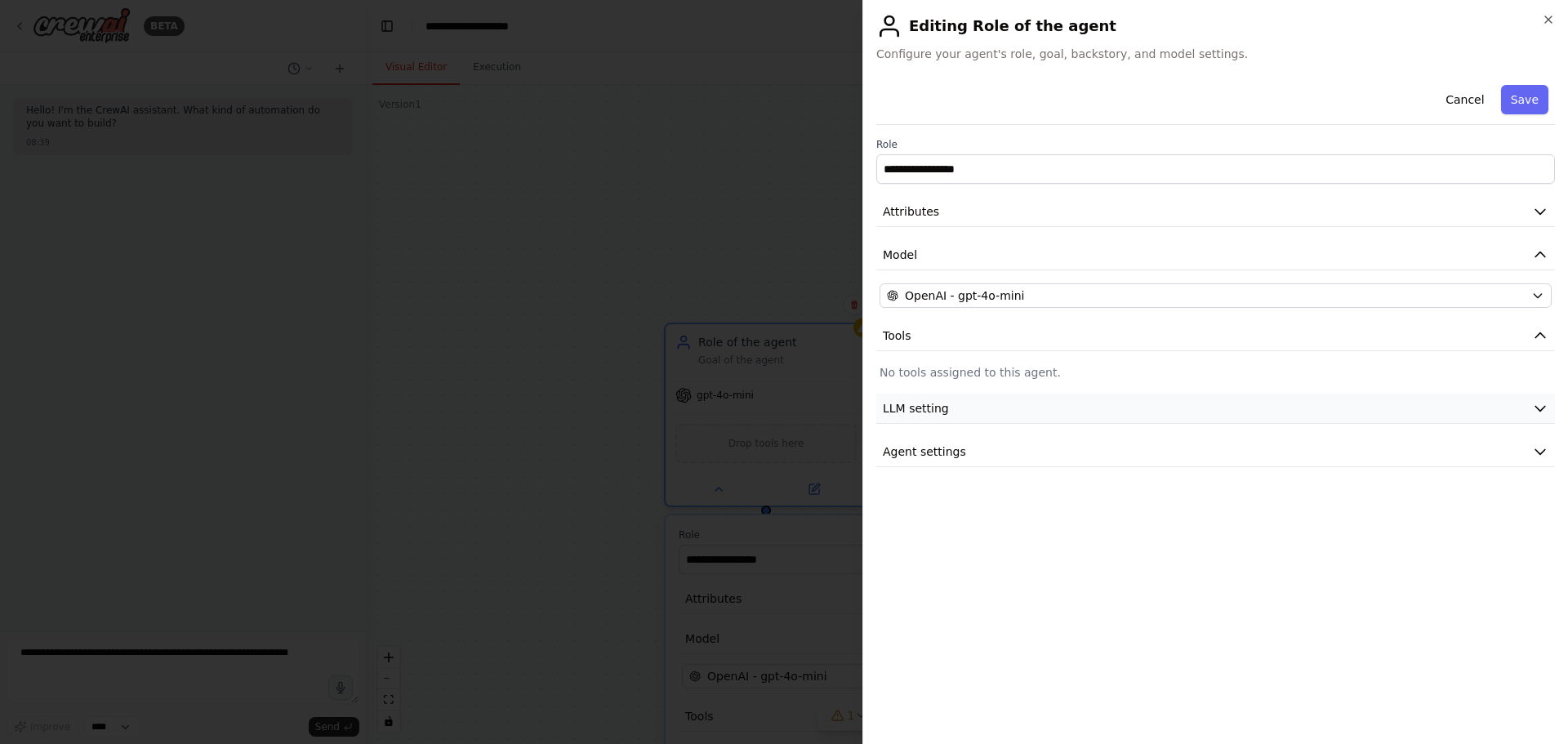
click at [1035, 409] on button "LLM setting" at bounding box center [1215, 408] width 679 height 30
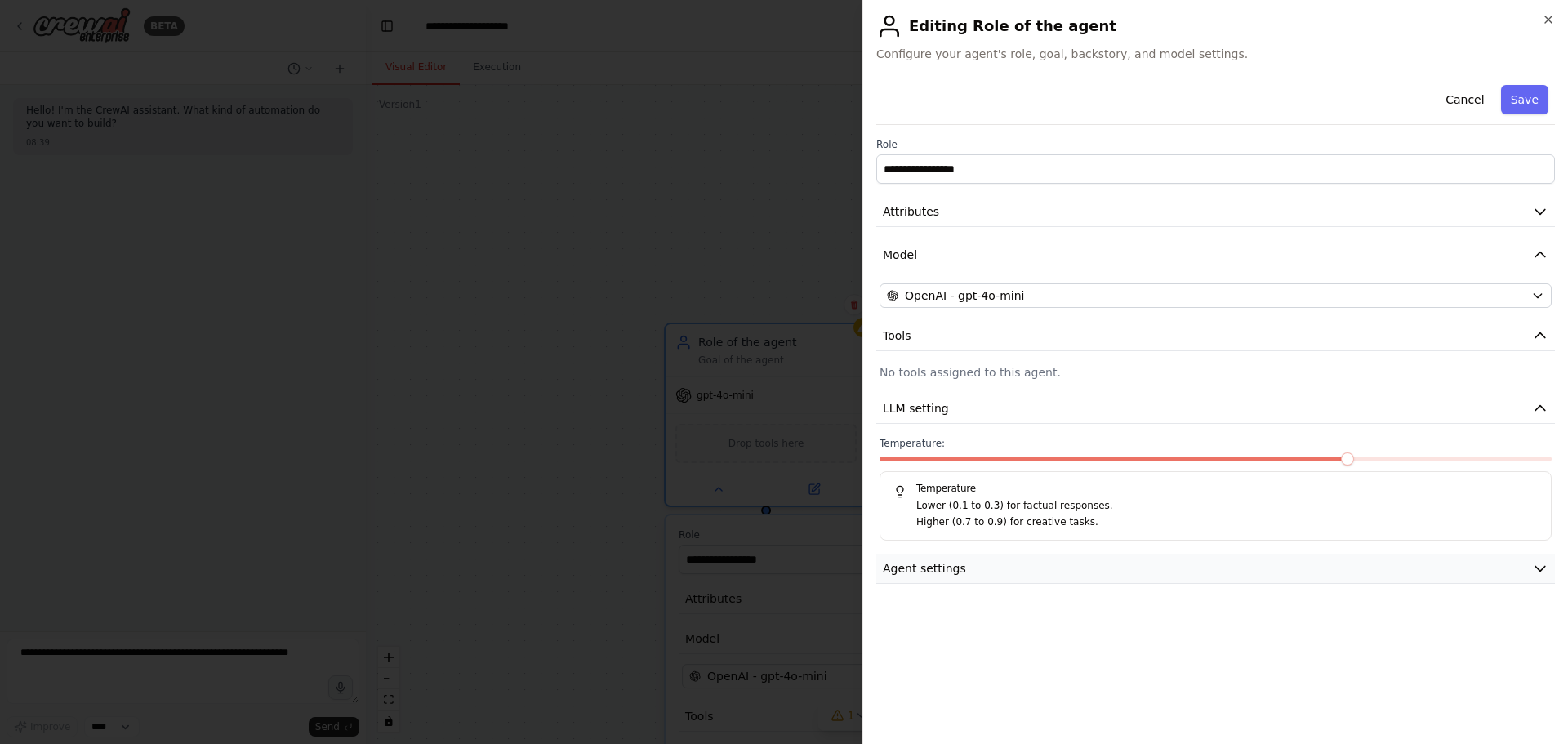
click at [1015, 573] on button "Agent settings" at bounding box center [1215, 569] width 679 height 30
click at [1448, 97] on button "Cancel" at bounding box center [1464, 100] width 58 height 29
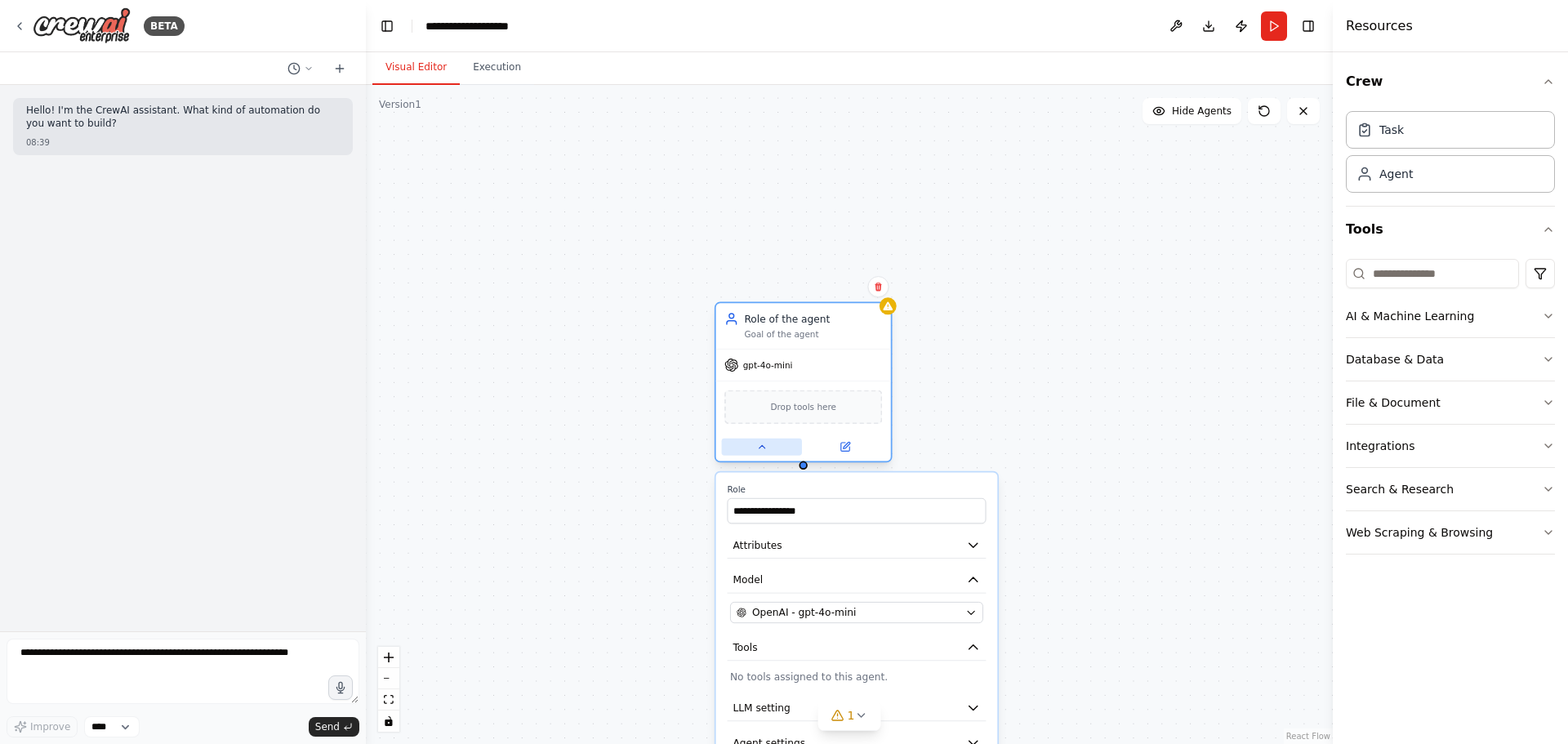
click at [766, 445] on icon at bounding box center [762, 447] width 12 height 12
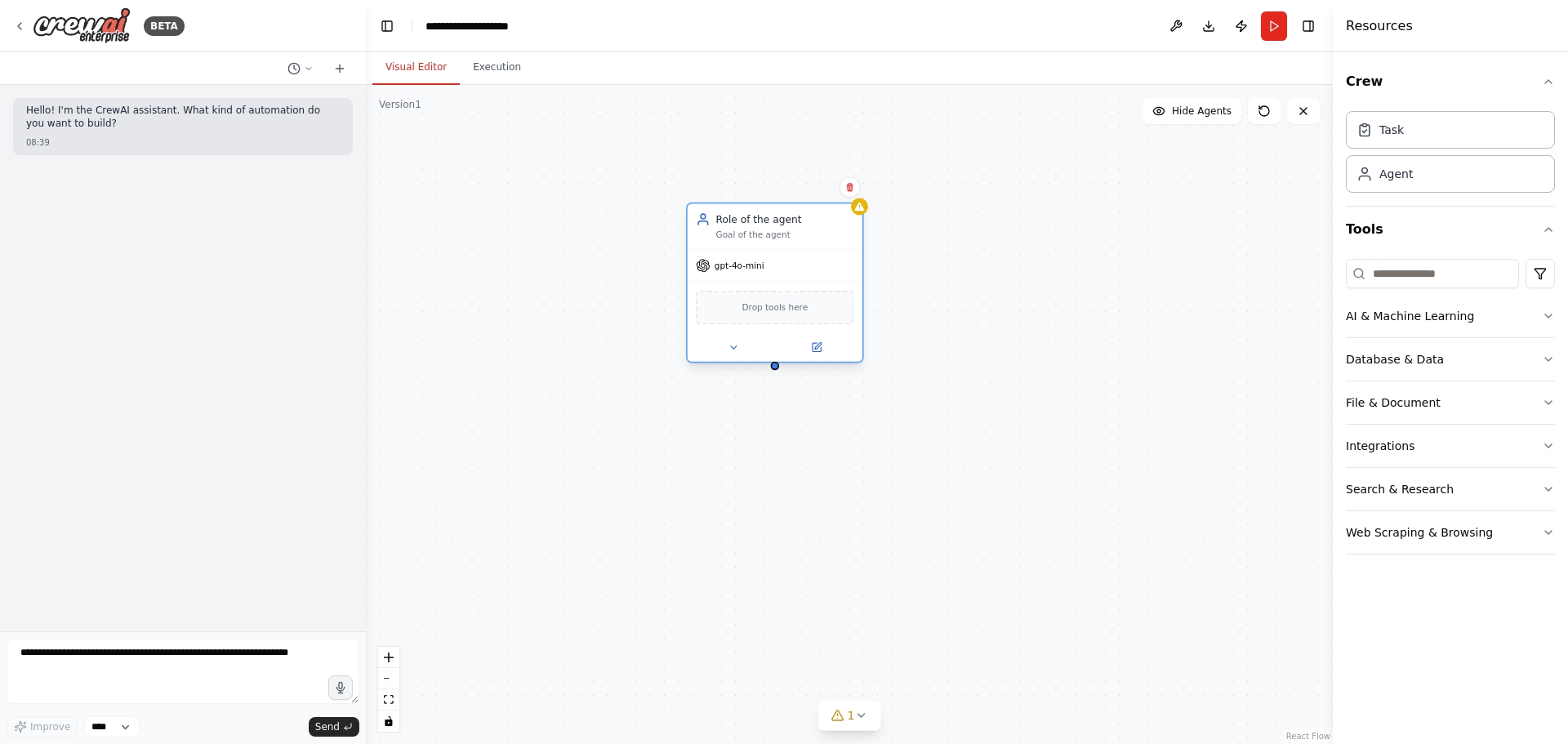
drag, startPoint x: 830, startPoint y: 313, endPoint x: 802, endPoint y: 215, distance: 101.9
click at [802, 215] on div "Role of the agent" at bounding box center [785, 219] width 138 height 14
